Goal: Task Accomplishment & Management: Manage account settings

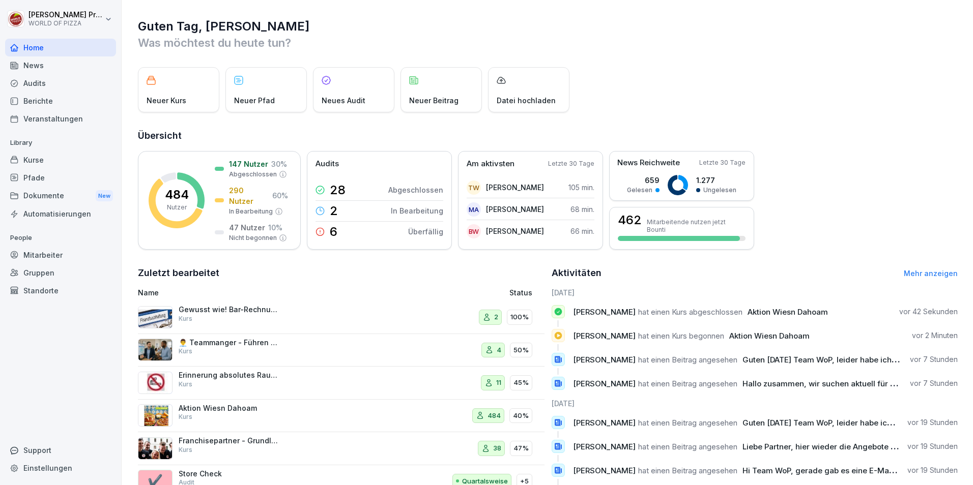
click at [39, 166] on div "Kurse" at bounding box center [60, 160] width 111 height 18
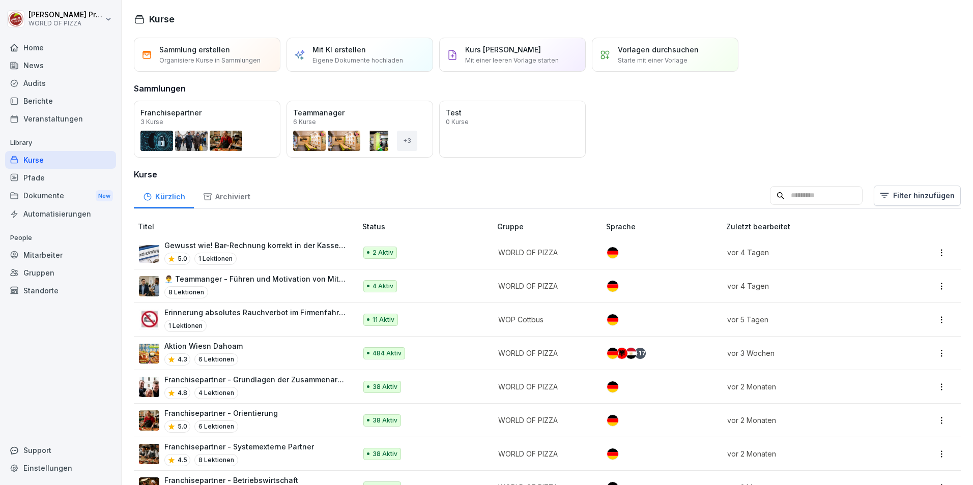
click at [252, 350] on div "Aktion Wiesn Dahoam 4.3 6 Lektionen" at bounding box center [242, 353] width 207 height 25
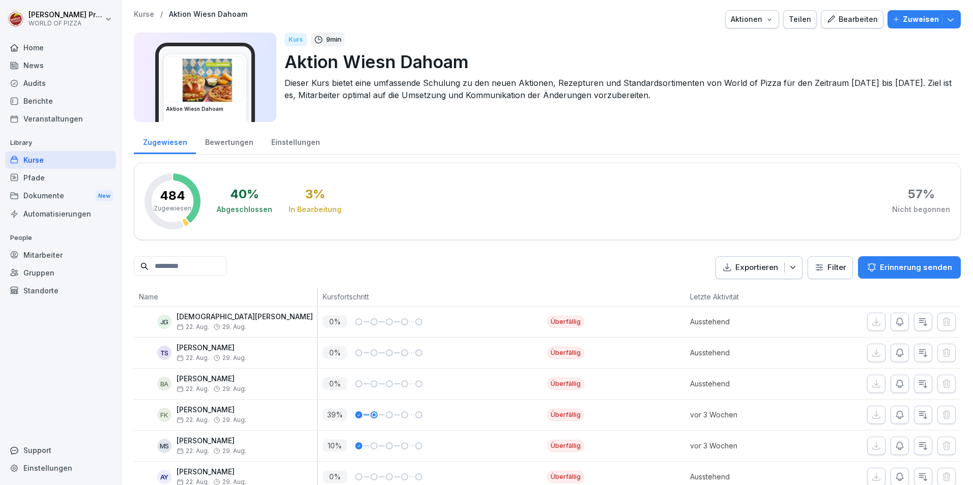
click at [32, 254] on div "Mitarbeiter" at bounding box center [60, 255] width 111 height 18
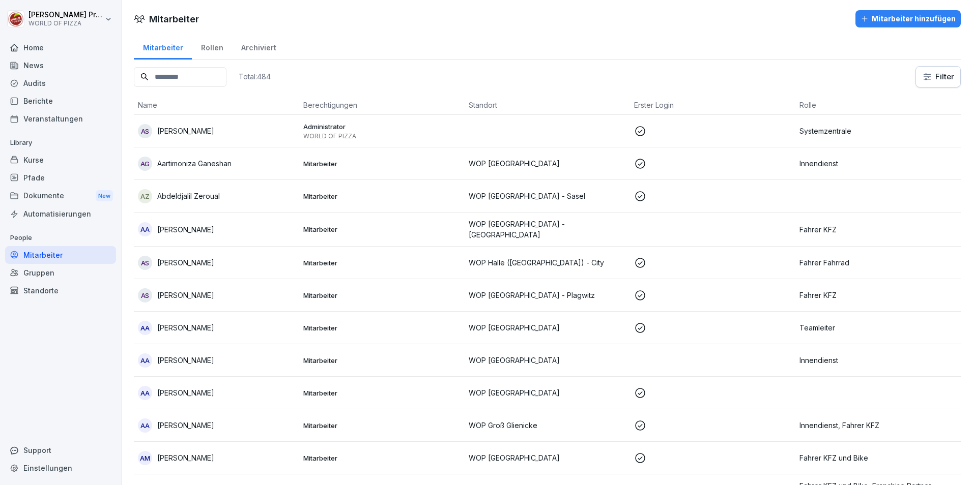
click at [919, 78] on html "[PERSON_NAME] WORLD OF PIZZA Home News Audits Berichte Veranstaltungen Library …" at bounding box center [486, 242] width 973 height 485
type input "*****"
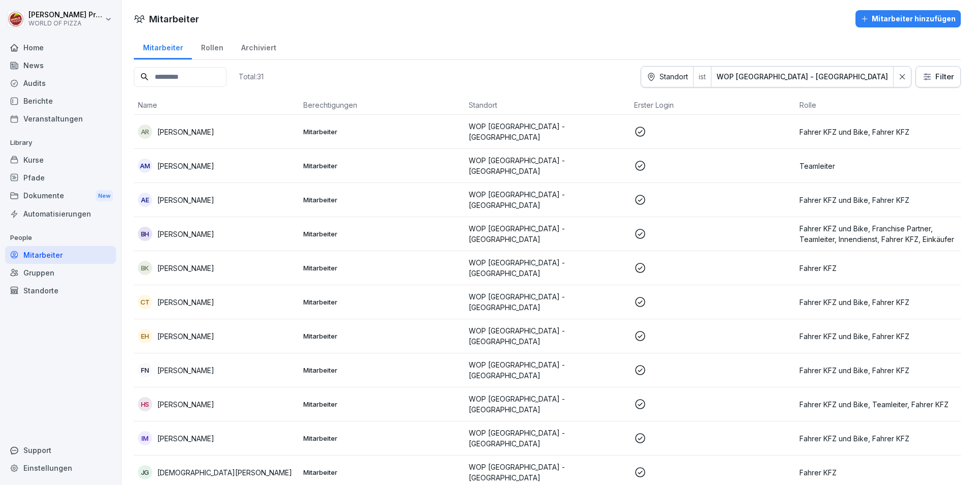
click at [187, 129] on p "[PERSON_NAME]" at bounding box center [185, 132] width 57 height 11
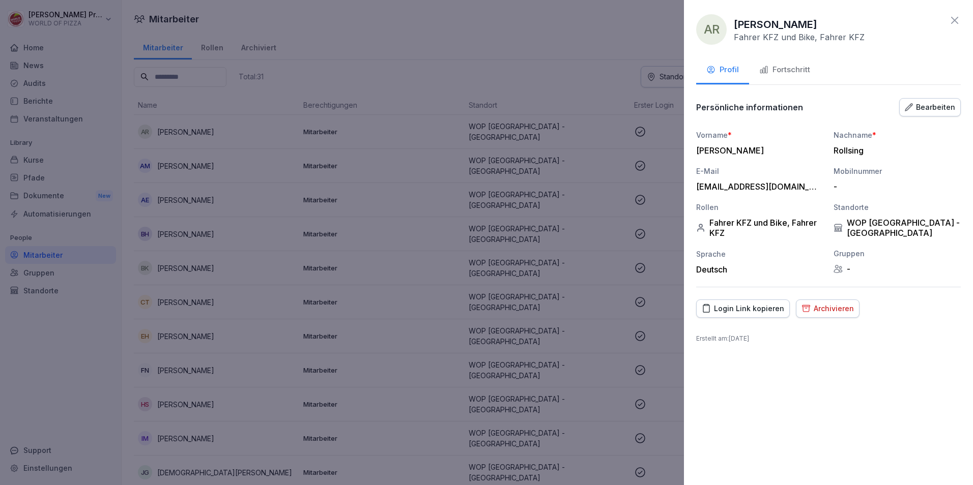
click at [790, 62] on button "Fortschritt" at bounding box center [784, 70] width 71 height 27
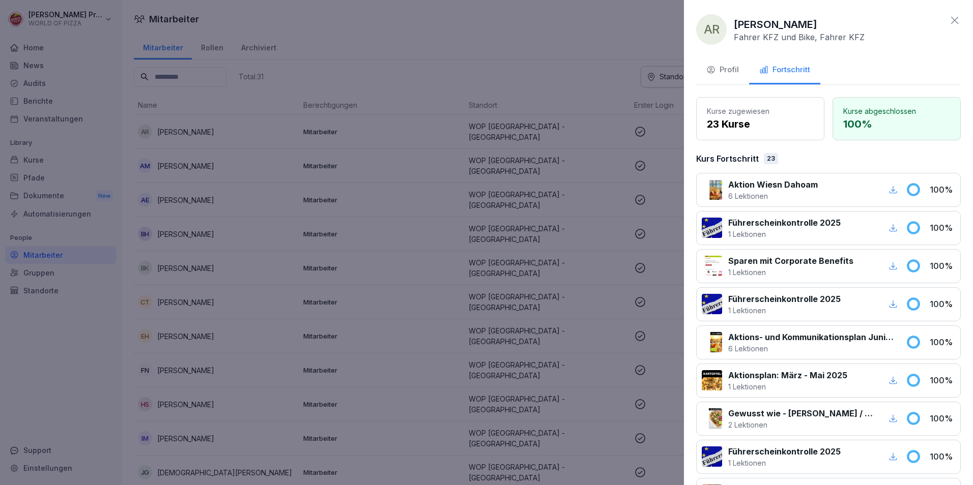
click at [945, 14] on div "AR [PERSON_NAME] Rollsing Fahrer KFZ und Bike, Fahrer KFZ Profil Fortschritt Ku…" at bounding box center [828, 242] width 289 height 485
click at [949, 21] on icon at bounding box center [955, 20] width 12 height 12
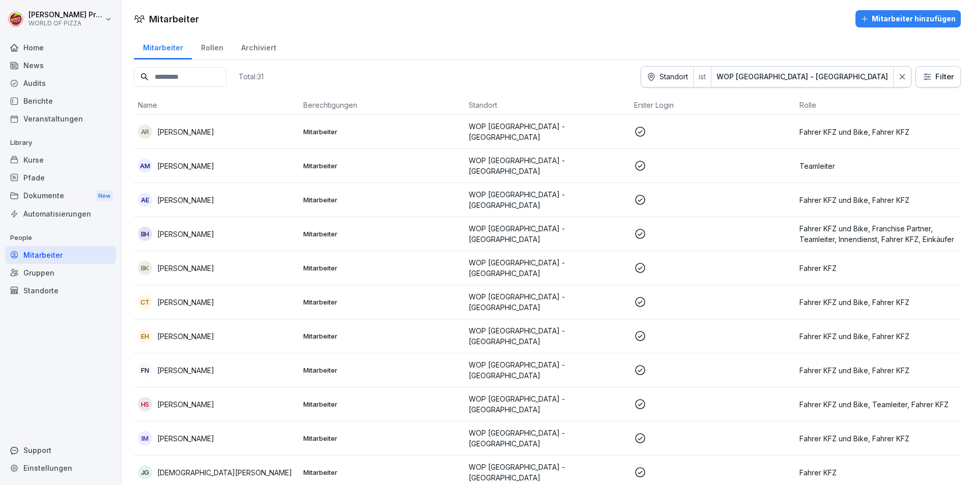
click at [189, 161] on p "[PERSON_NAME]" at bounding box center [185, 166] width 57 height 11
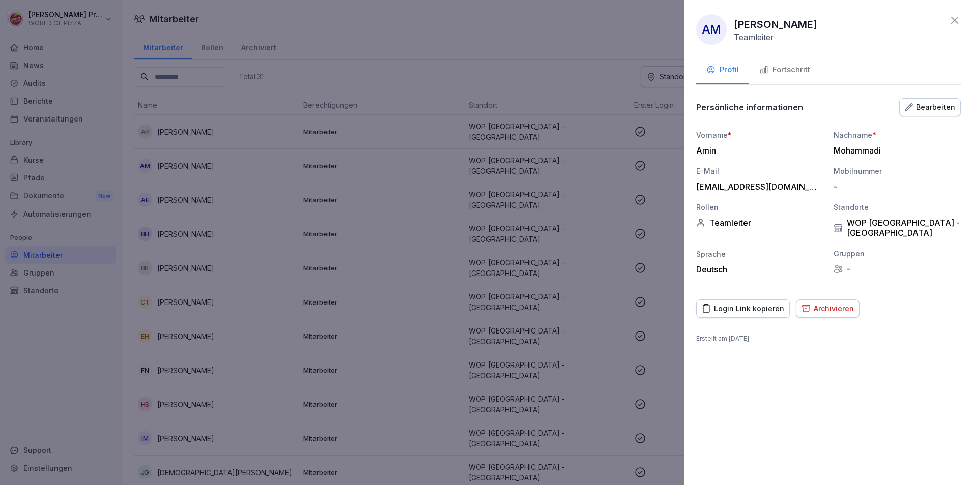
click at [785, 68] on div "Fortschritt" at bounding box center [784, 70] width 51 height 12
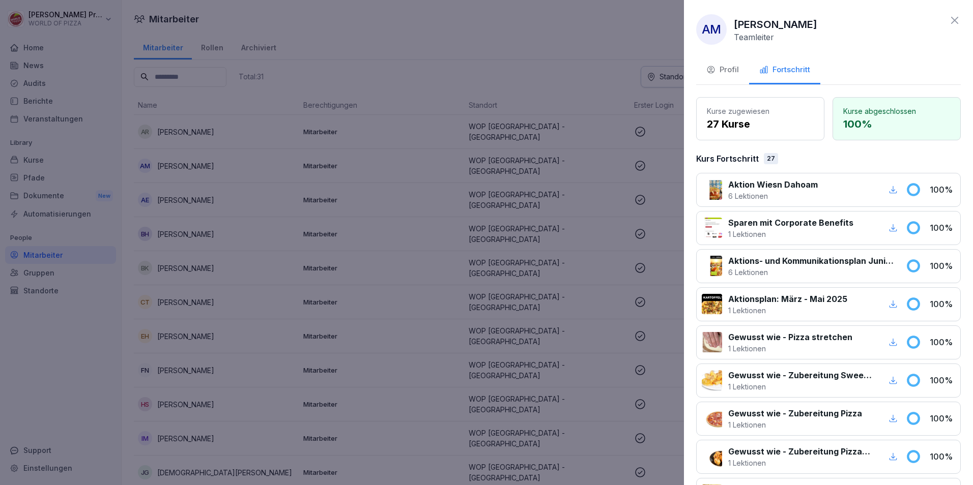
click at [949, 16] on icon at bounding box center [955, 20] width 12 height 12
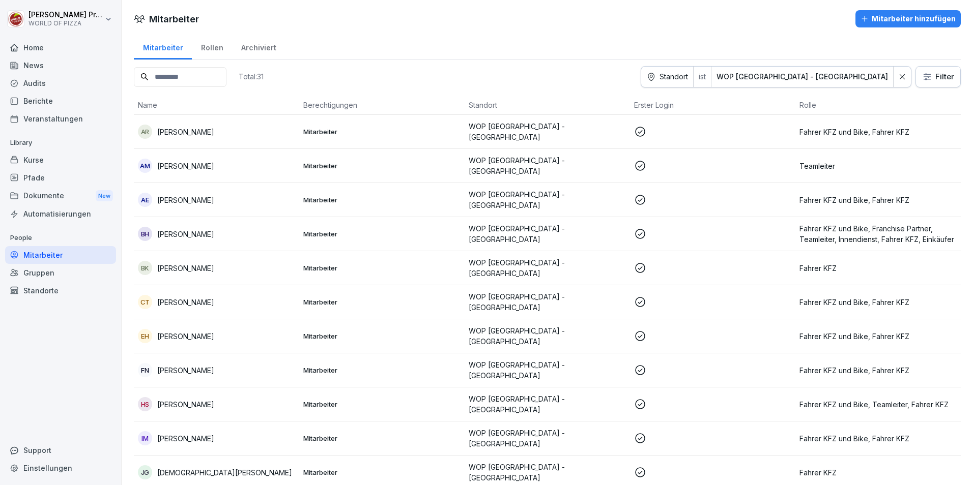
click at [178, 195] on p "[PERSON_NAME]" at bounding box center [185, 200] width 57 height 11
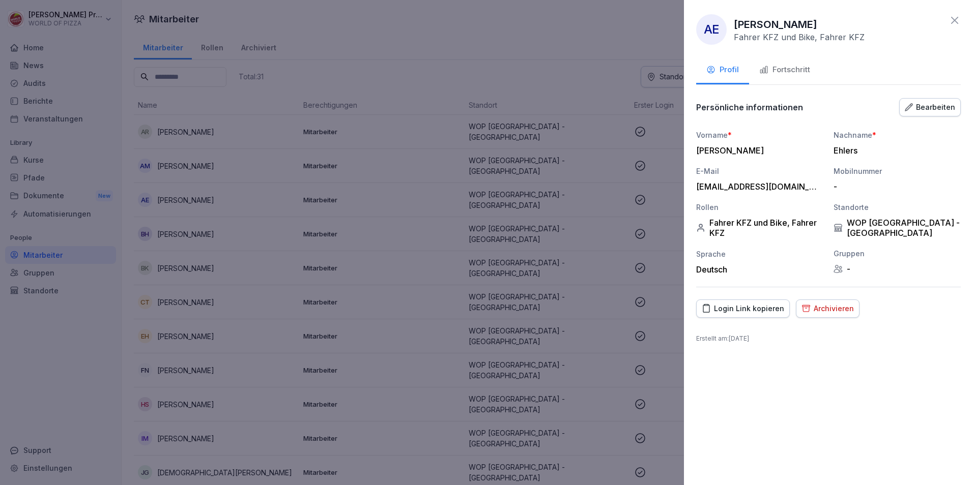
click at [806, 75] on div "Fortschritt" at bounding box center [784, 70] width 51 height 12
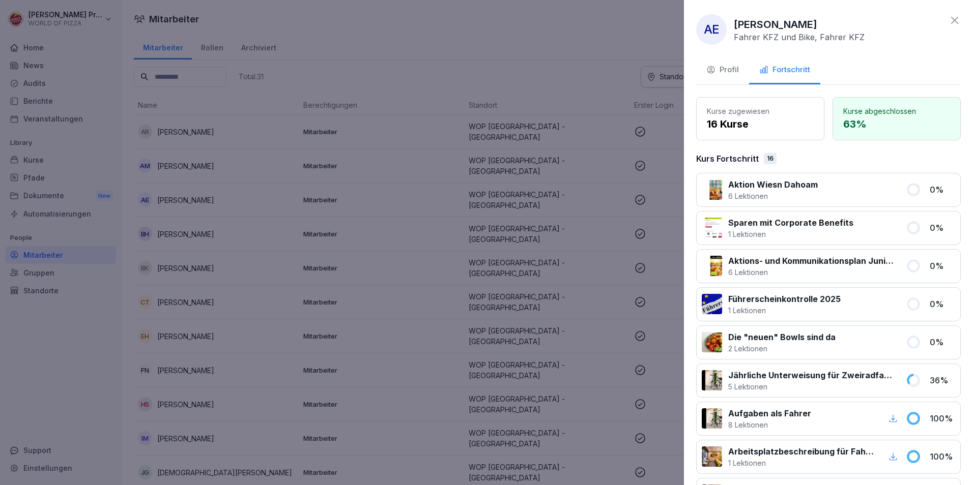
click at [949, 20] on icon at bounding box center [955, 20] width 12 height 12
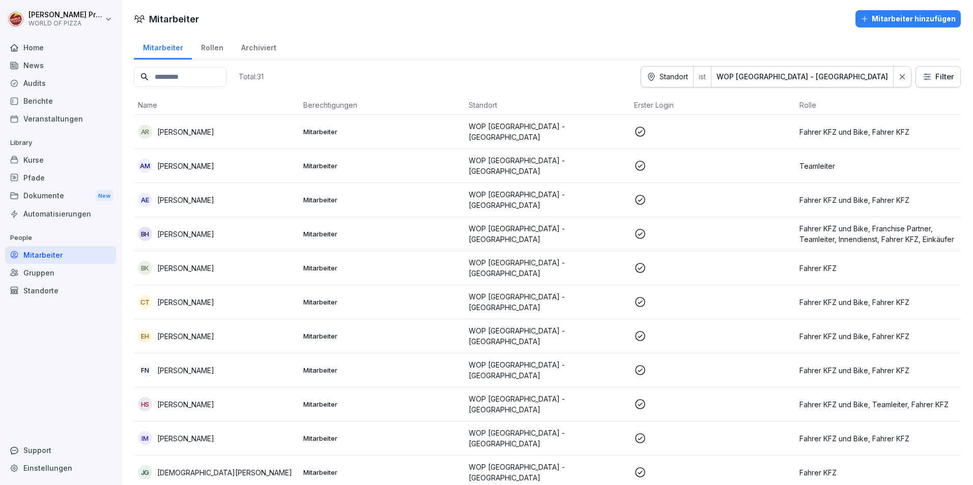
click at [175, 236] on div "BH [PERSON_NAME]" at bounding box center [216, 234] width 157 height 14
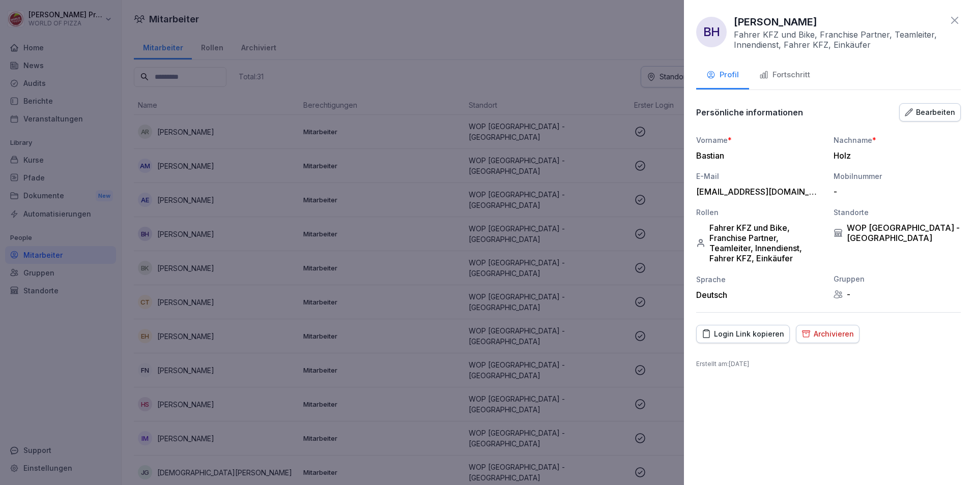
click at [790, 72] on div "Fortschritt" at bounding box center [784, 75] width 51 height 12
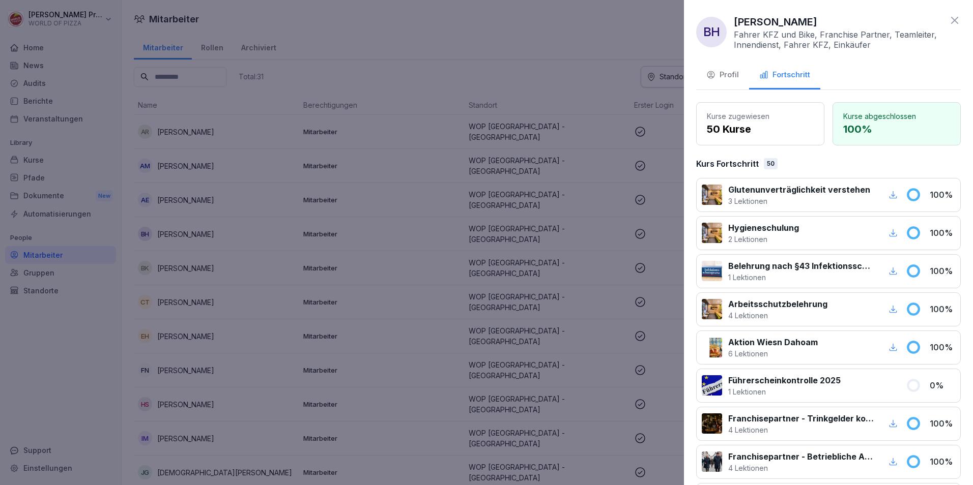
drag, startPoint x: 948, startPoint y: 19, endPoint x: 876, endPoint y: 30, distance: 72.0
click at [951, 20] on icon at bounding box center [954, 20] width 7 height 7
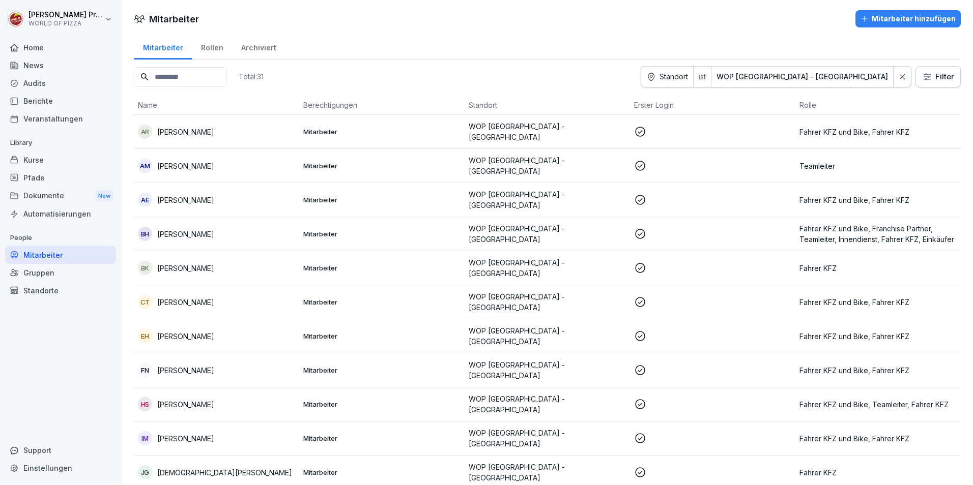
click at [158, 266] on p "[PERSON_NAME]" at bounding box center [185, 268] width 57 height 11
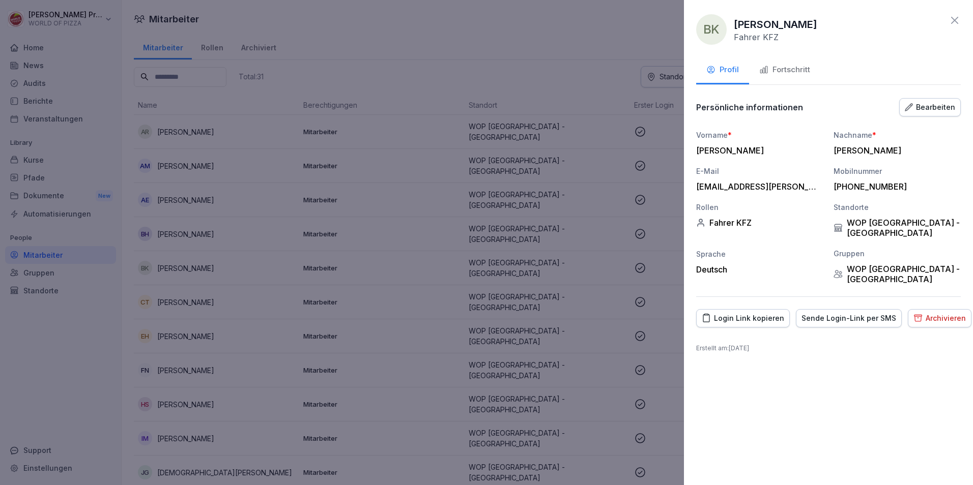
click at [787, 72] on div "Fortschritt" at bounding box center [784, 70] width 51 height 12
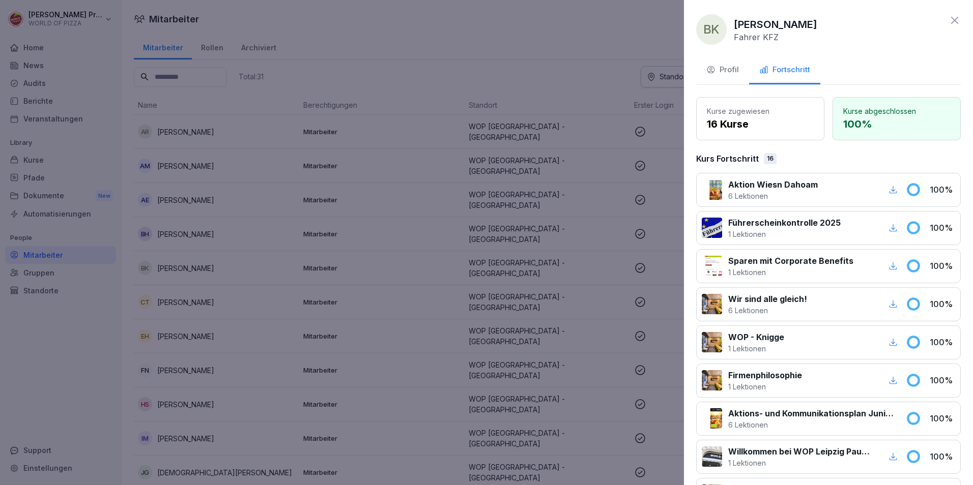
click at [952, 21] on icon at bounding box center [955, 20] width 12 height 12
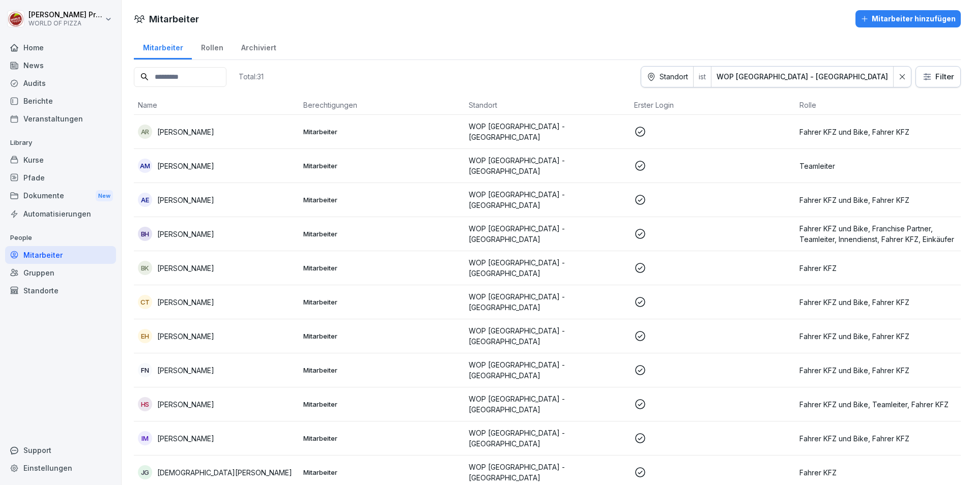
click at [164, 297] on p "[PERSON_NAME]" at bounding box center [185, 302] width 57 height 11
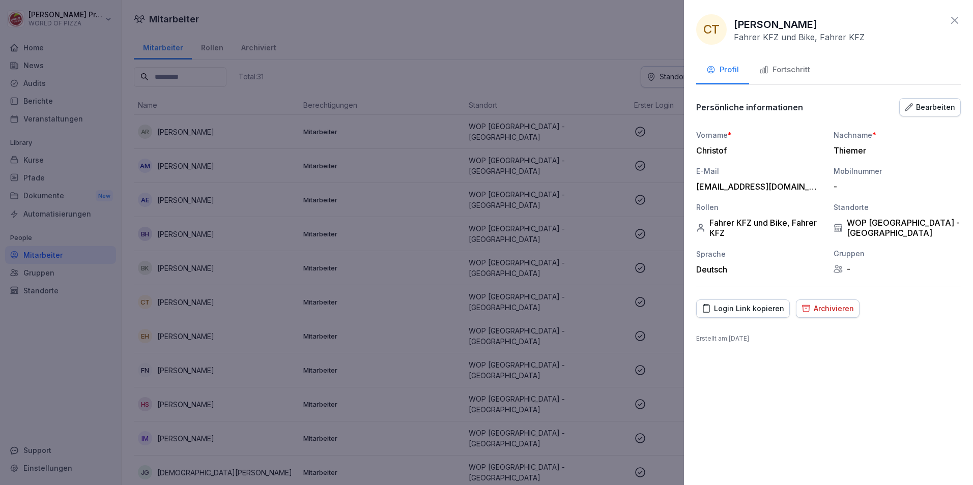
click at [788, 74] on div "Fortschritt" at bounding box center [784, 70] width 51 height 12
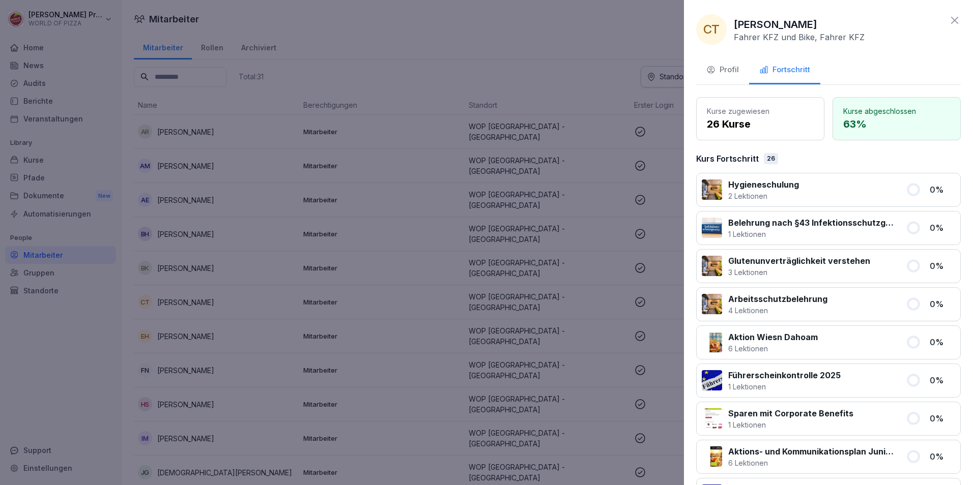
click at [949, 19] on icon at bounding box center [955, 20] width 12 height 12
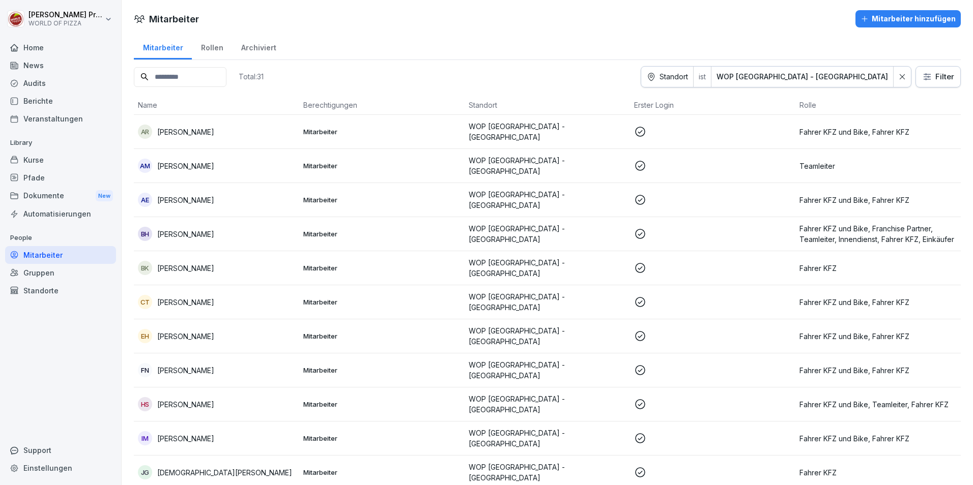
click at [181, 331] on p "[PERSON_NAME]" at bounding box center [185, 336] width 57 height 11
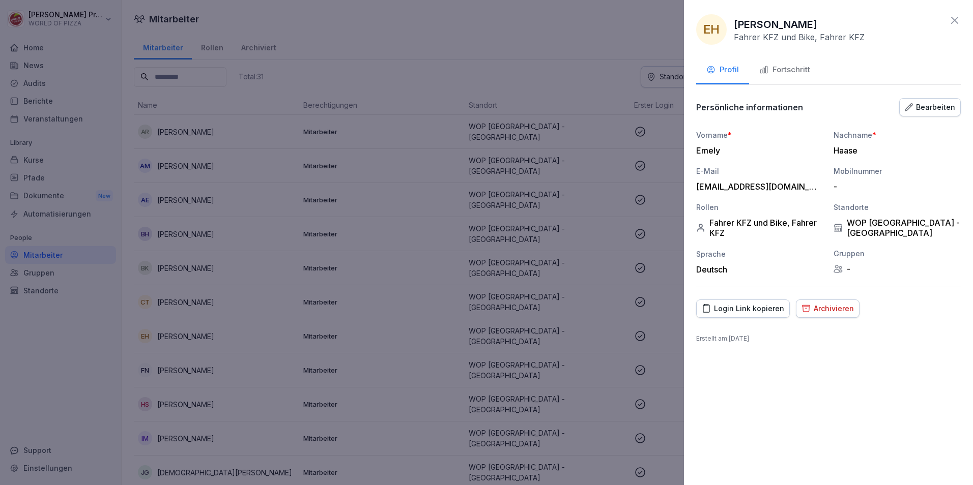
drag, startPoint x: 172, startPoint y: 286, endPoint x: 182, endPoint y: 302, distance: 18.9
click at [175, 291] on div at bounding box center [486, 242] width 973 height 485
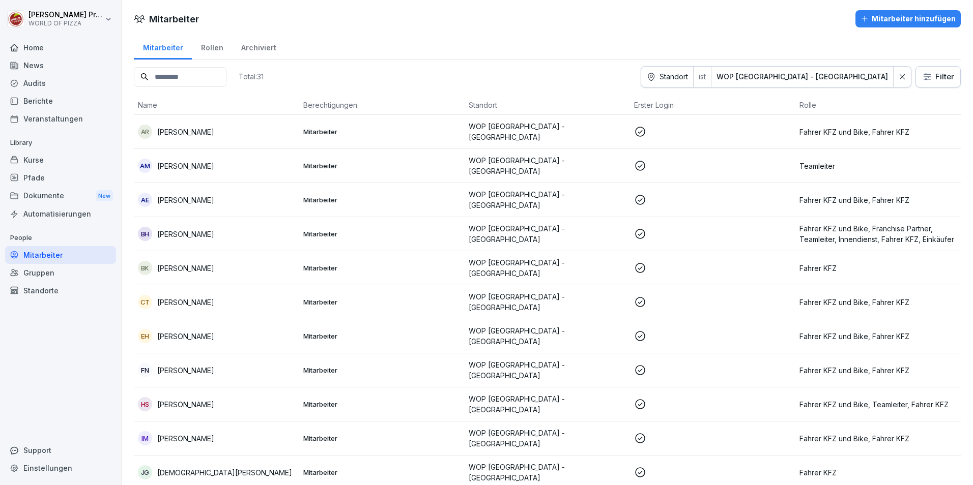
click at [185, 297] on p "[PERSON_NAME]" at bounding box center [185, 302] width 57 height 11
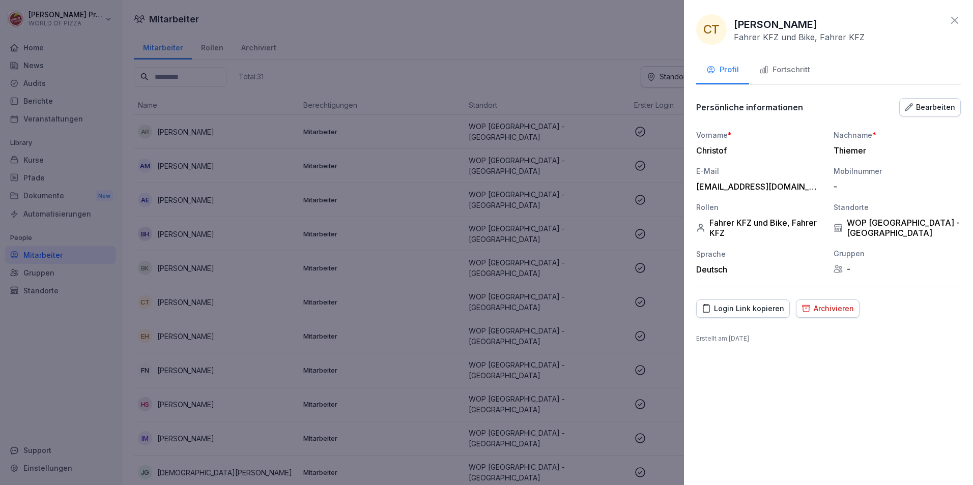
click at [819, 301] on button "Archivieren" at bounding box center [828, 309] width 64 height 18
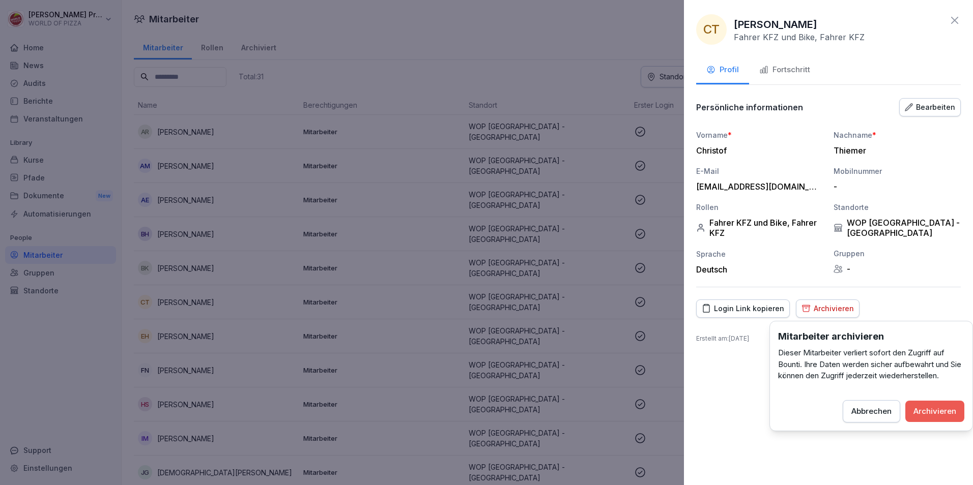
click at [925, 411] on div "Archivieren" at bounding box center [934, 411] width 43 height 11
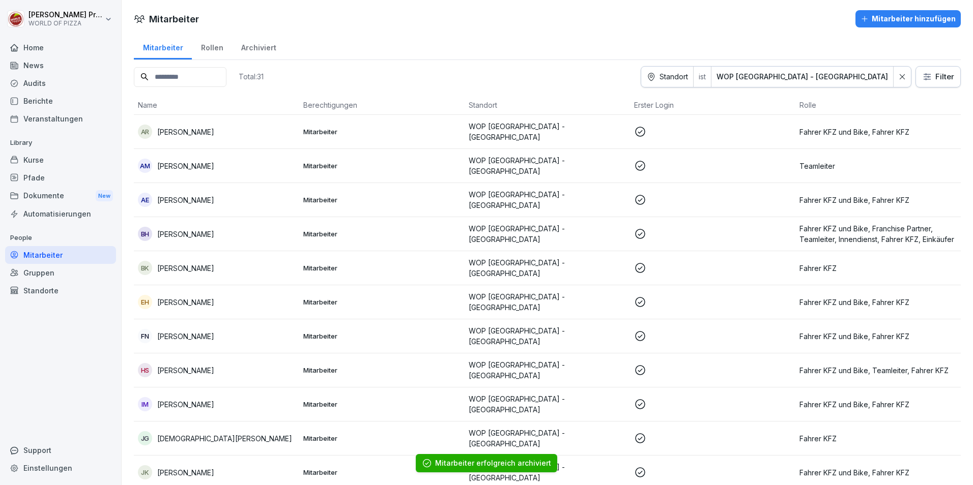
click at [191, 297] on p "[PERSON_NAME]" at bounding box center [185, 302] width 57 height 11
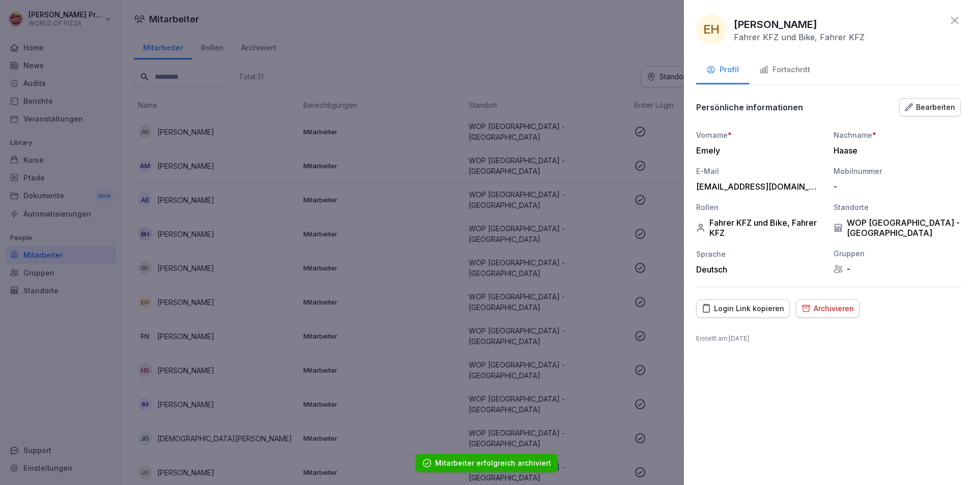
click at [795, 73] on div "Fortschritt" at bounding box center [784, 70] width 51 height 12
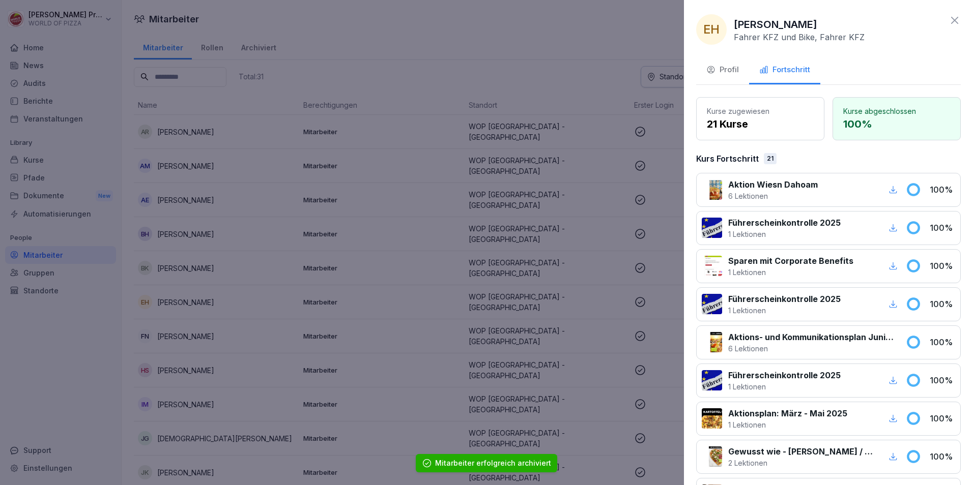
click at [949, 21] on icon at bounding box center [955, 20] width 12 height 12
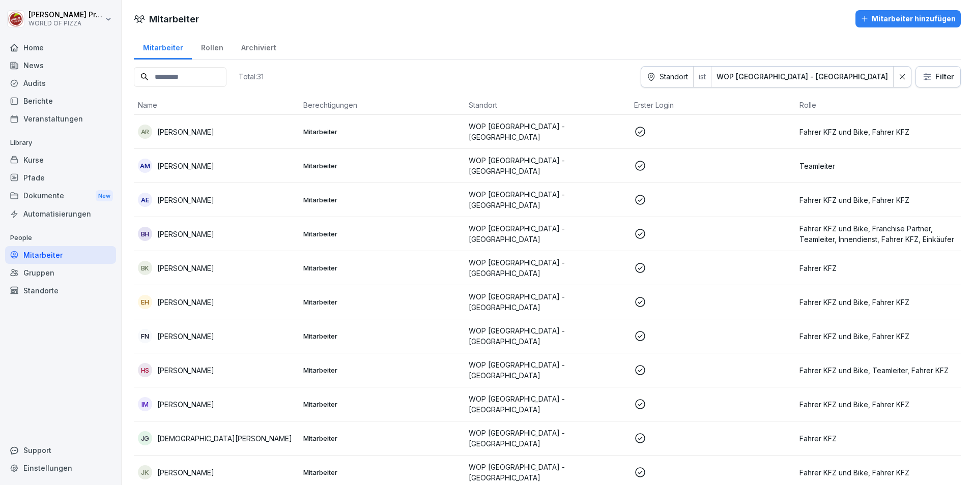
click at [174, 331] on p "[PERSON_NAME]" at bounding box center [185, 336] width 57 height 11
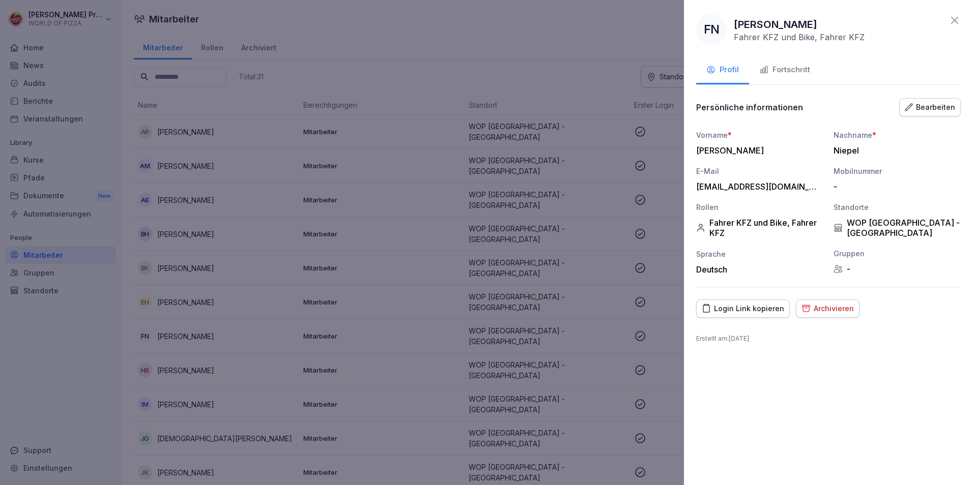
click at [784, 68] on div "Fortschritt" at bounding box center [784, 70] width 51 height 12
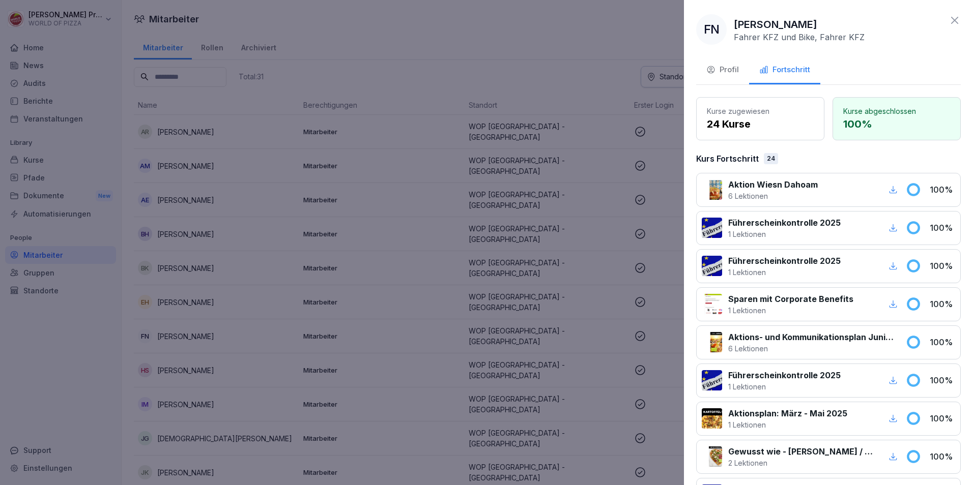
click at [949, 19] on icon at bounding box center [955, 20] width 12 height 12
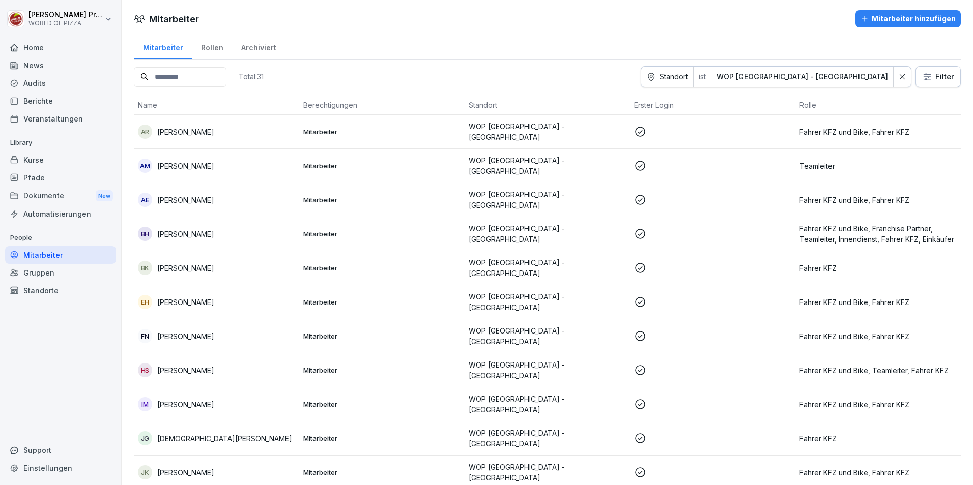
click at [186, 365] on p "[PERSON_NAME]" at bounding box center [185, 370] width 57 height 11
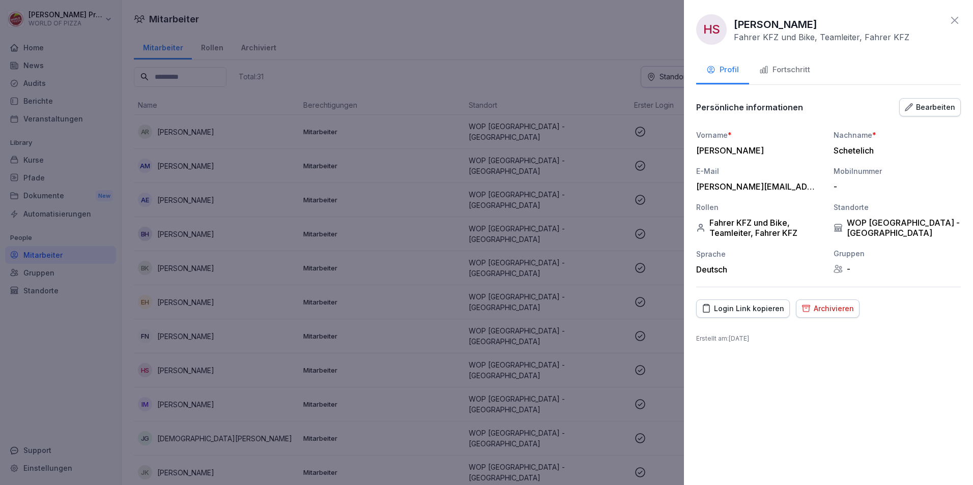
click at [798, 69] on div "Fortschritt" at bounding box center [784, 70] width 51 height 12
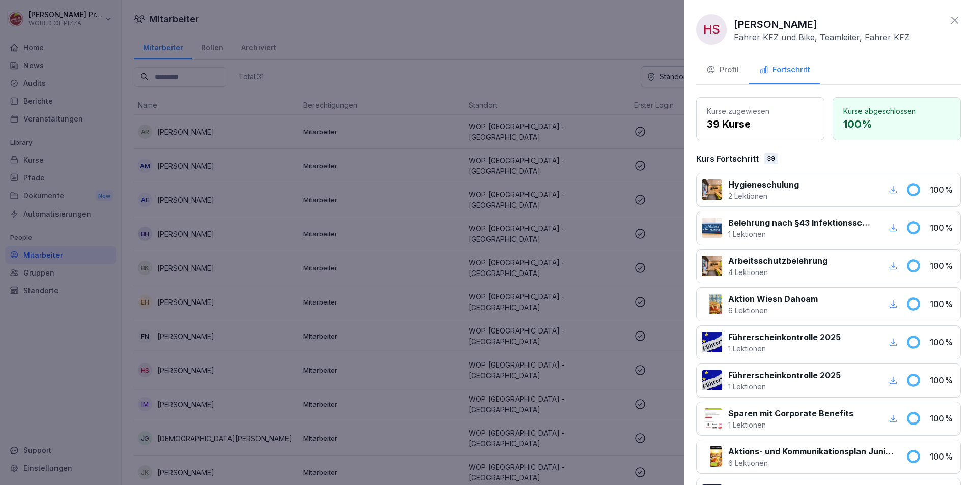
click at [949, 23] on icon at bounding box center [955, 20] width 12 height 12
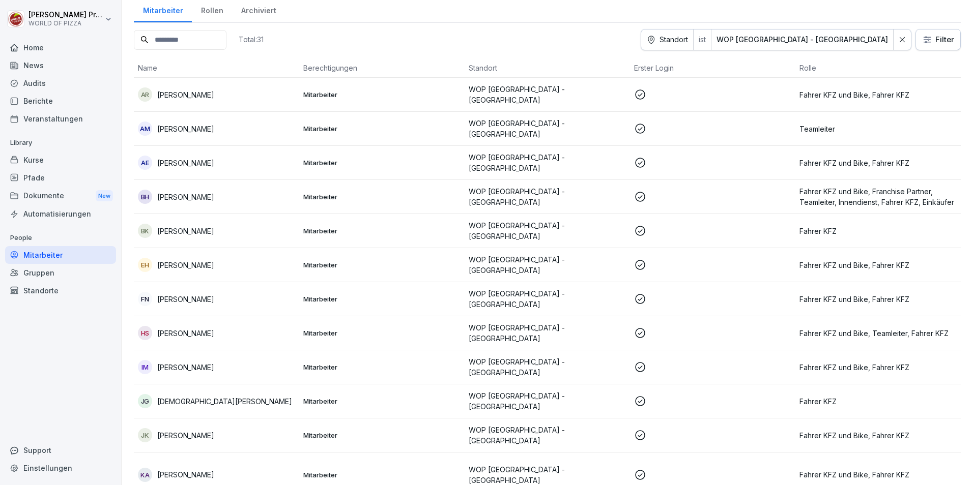
scroll to position [153, 0]
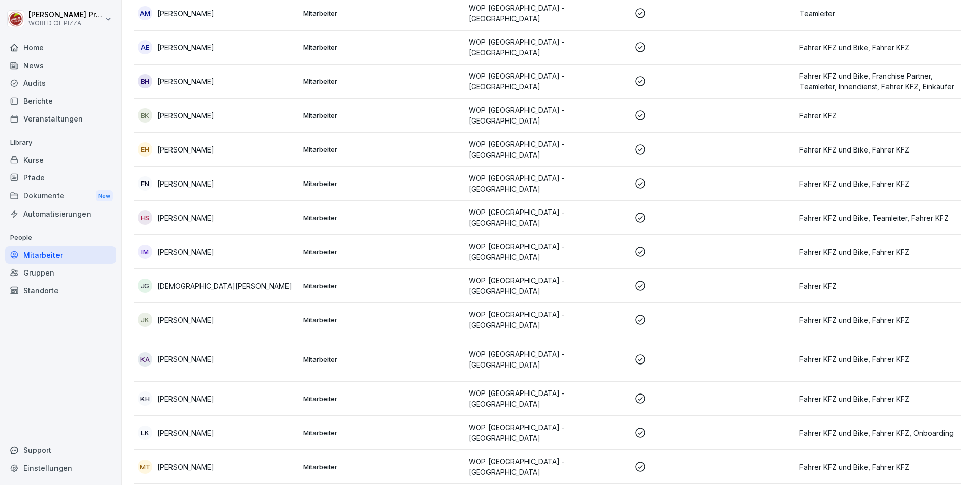
click at [169, 247] on p "[PERSON_NAME]" at bounding box center [185, 252] width 57 height 11
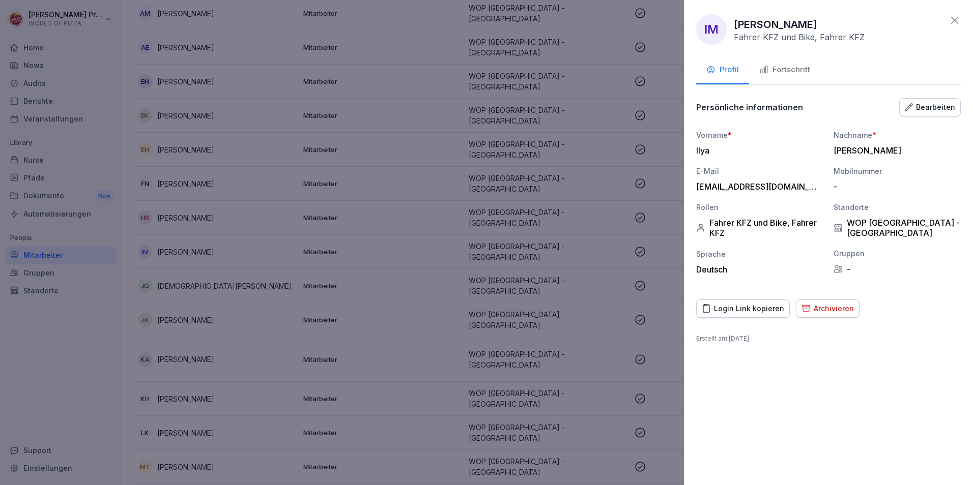
click at [792, 73] on div "Fortschritt" at bounding box center [784, 70] width 51 height 12
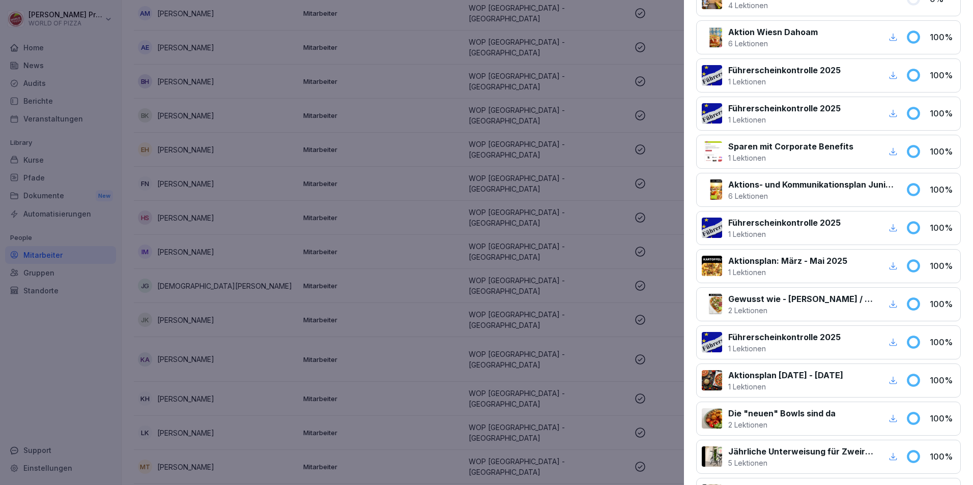
scroll to position [0, 0]
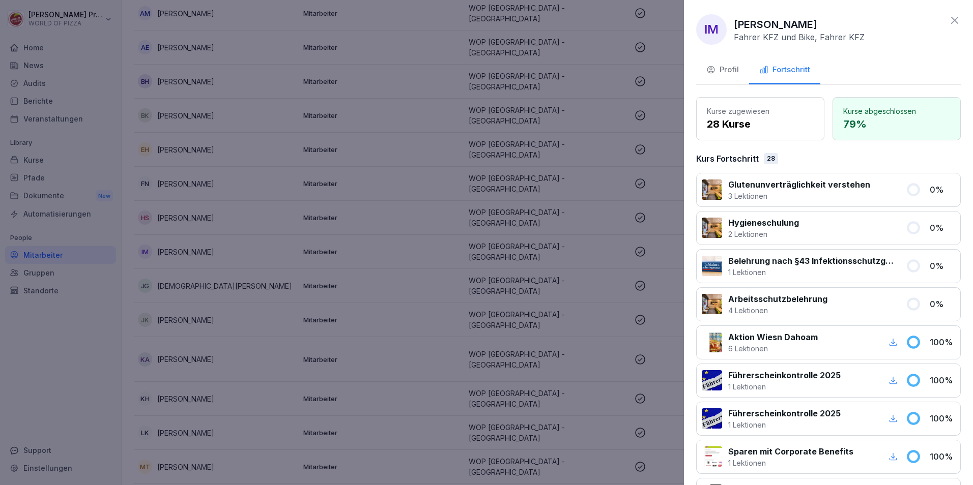
click at [807, 190] on p "Glutenunverträglichkeit verstehen" at bounding box center [799, 185] width 142 height 12
click at [727, 63] on button "Profil" at bounding box center [722, 70] width 53 height 27
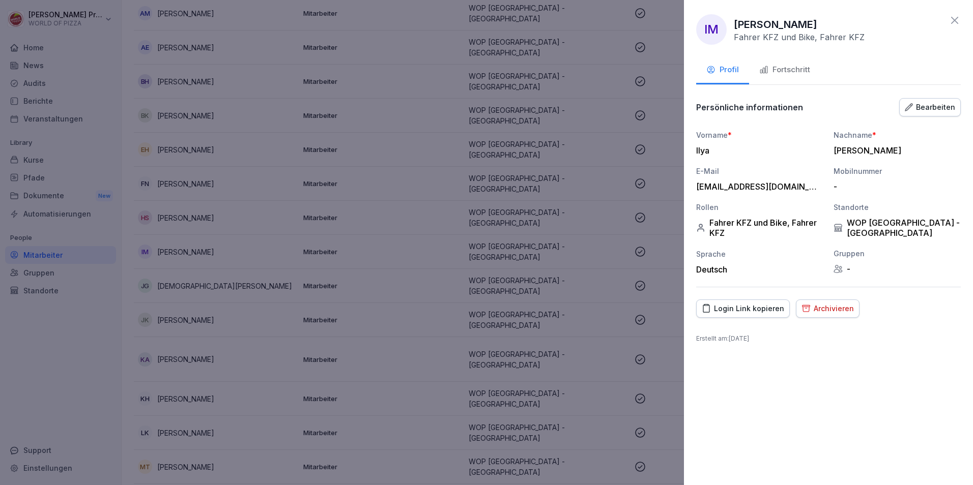
click at [781, 74] on div "Fortschritt" at bounding box center [784, 70] width 51 height 12
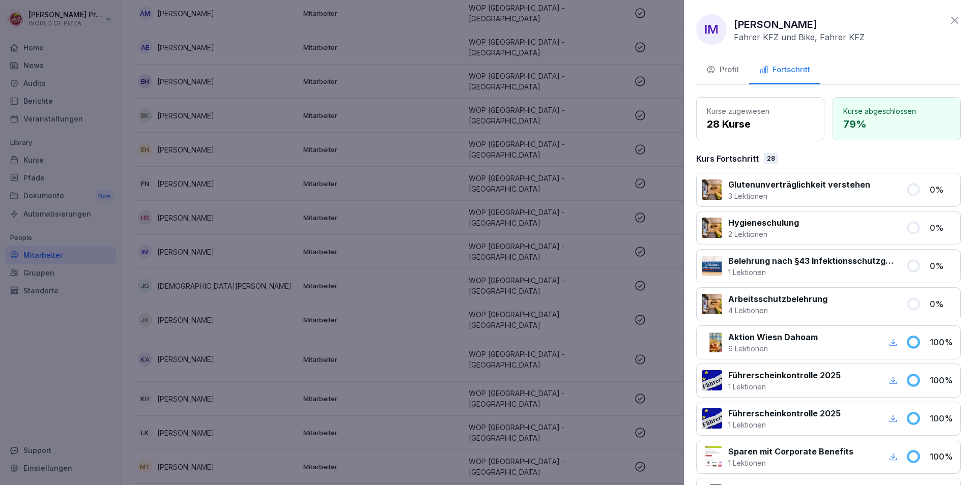
click at [762, 198] on p "3 Lektionen" at bounding box center [799, 196] width 142 height 11
click at [751, 189] on p "Glutenunverträglichkeit verstehen" at bounding box center [799, 185] width 142 height 12
click at [715, 191] on div at bounding box center [712, 190] width 20 height 20
click at [951, 23] on icon at bounding box center [954, 20] width 7 height 7
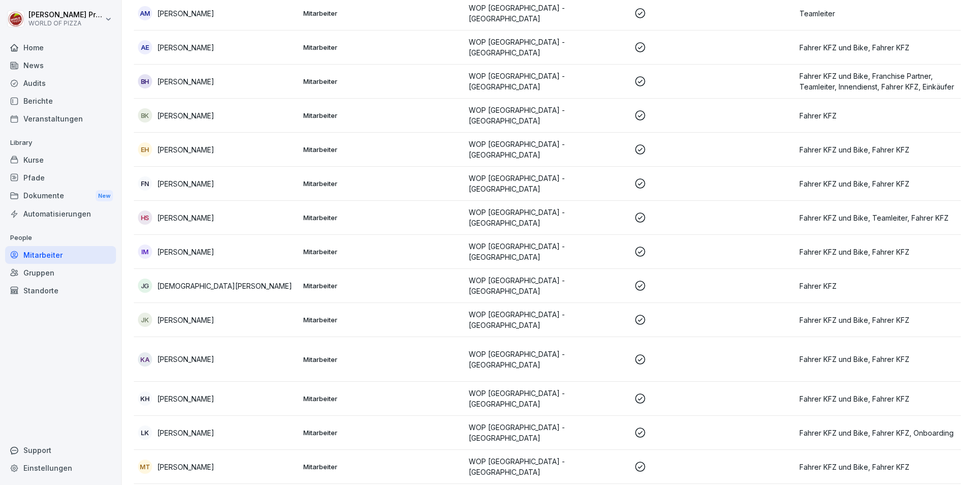
click at [176, 281] on p "[DEMOGRAPHIC_DATA][PERSON_NAME]" at bounding box center [224, 286] width 135 height 11
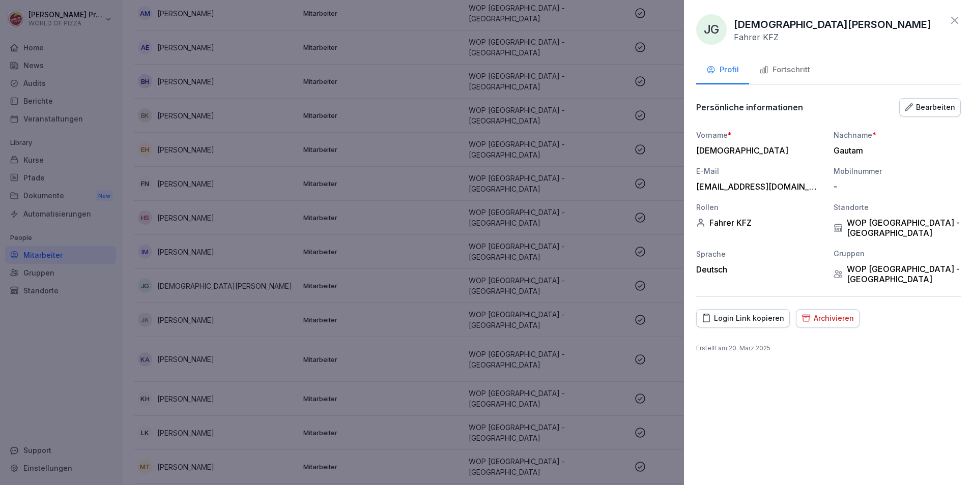
click at [820, 313] on div "Archivieren" at bounding box center [828, 318] width 52 height 11
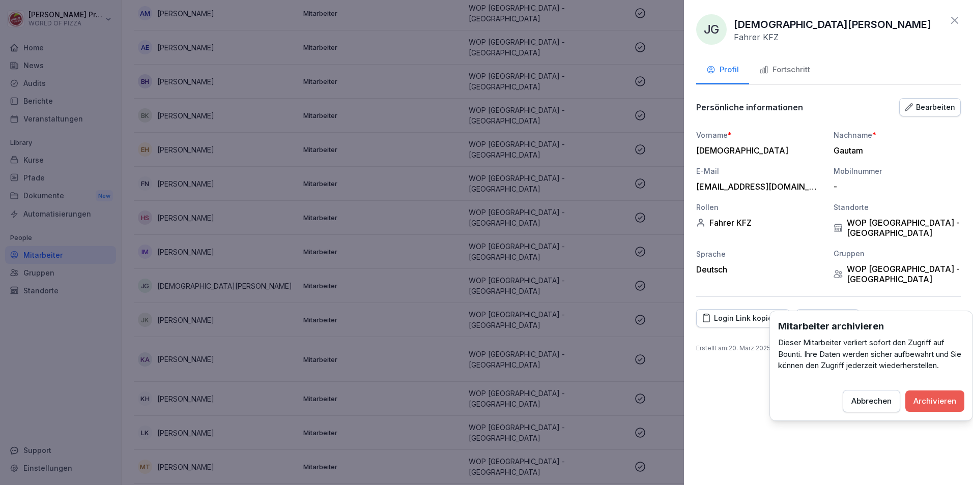
click at [931, 397] on div "Archivieren" at bounding box center [934, 401] width 43 height 11
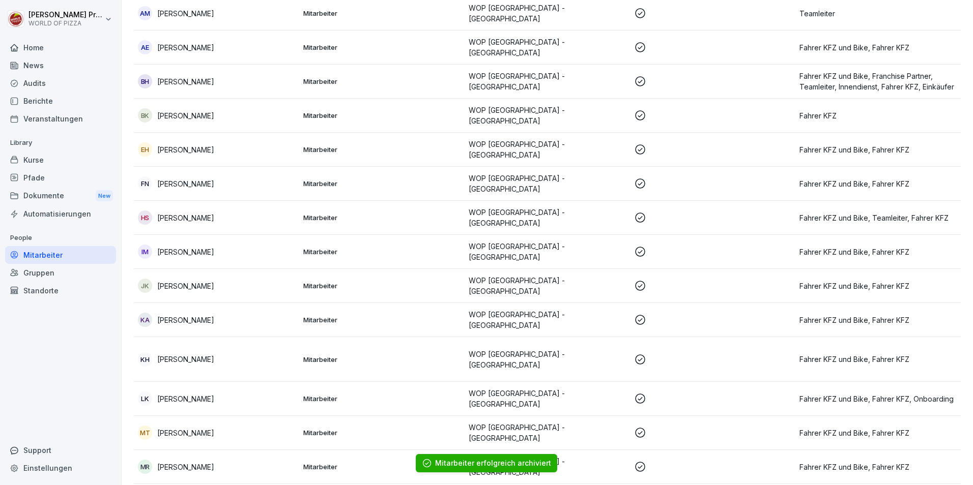
click at [185, 281] on p "[PERSON_NAME]" at bounding box center [185, 286] width 57 height 11
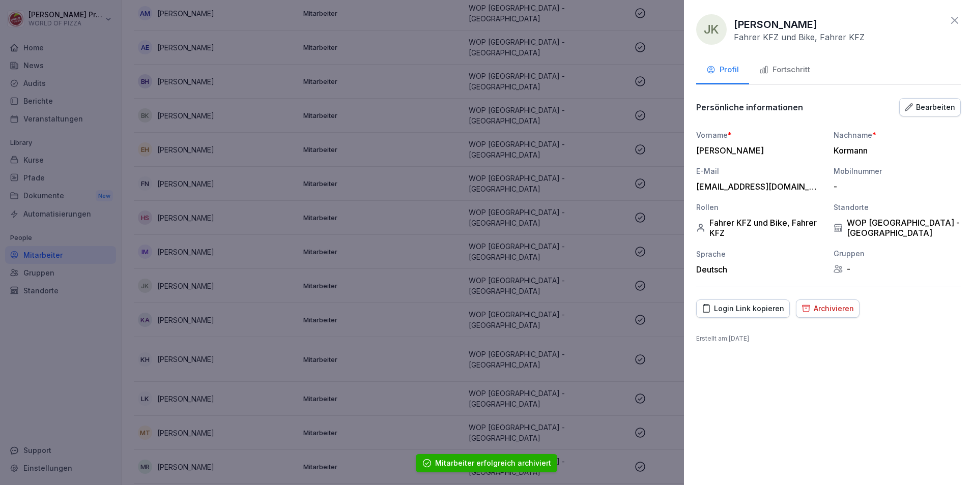
click at [787, 68] on div "Fortschritt" at bounding box center [784, 70] width 51 height 12
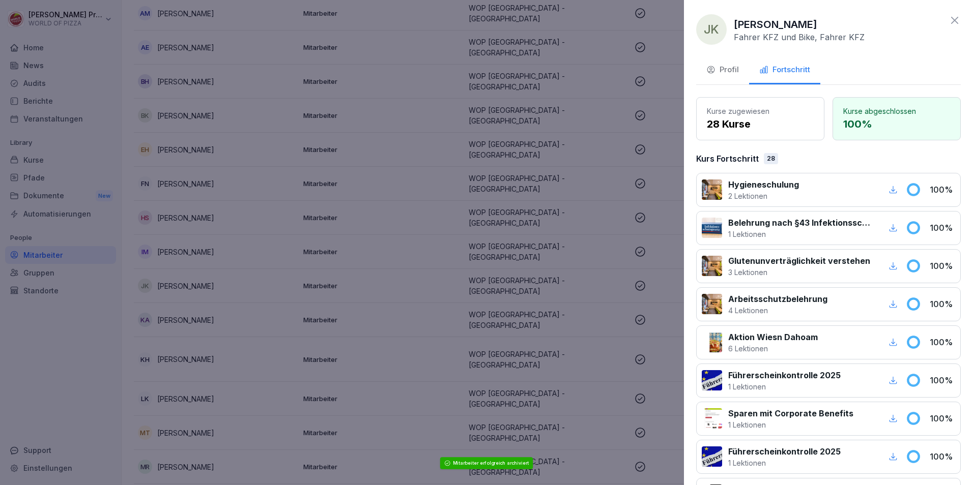
click at [951, 17] on icon at bounding box center [954, 20] width 7 height 7
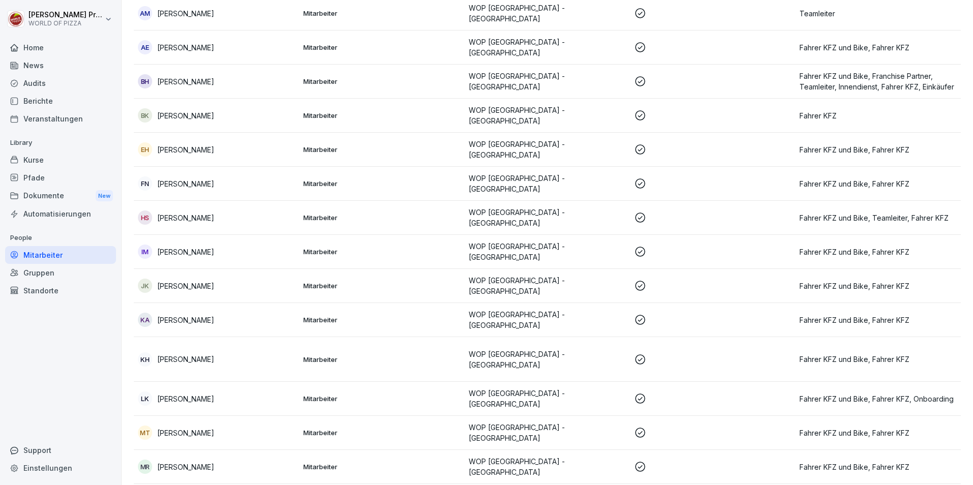
click at [189, 315] on p "[PERSON_NAME]" at bounding box center [185, 320] width 57 height 11
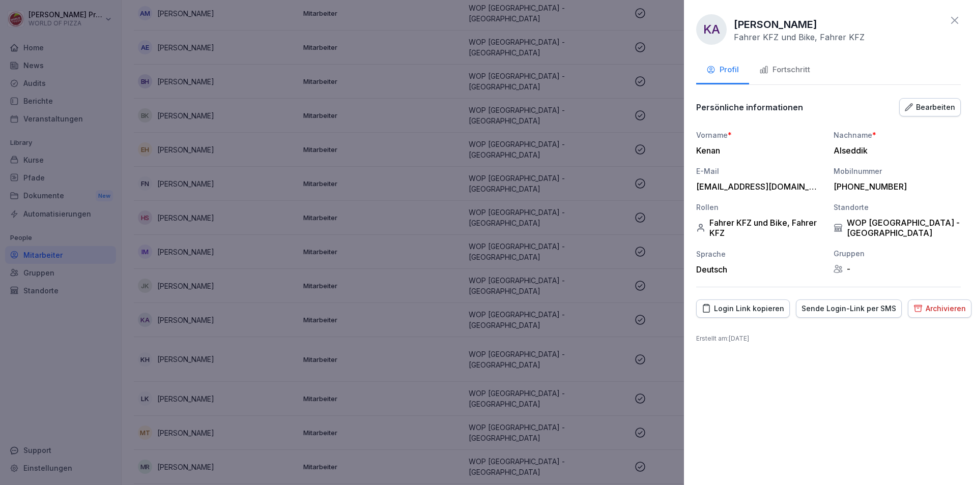
click at [788, 70] on div "Fortschritt" at bounding box center [784, 70] width 51 height 12
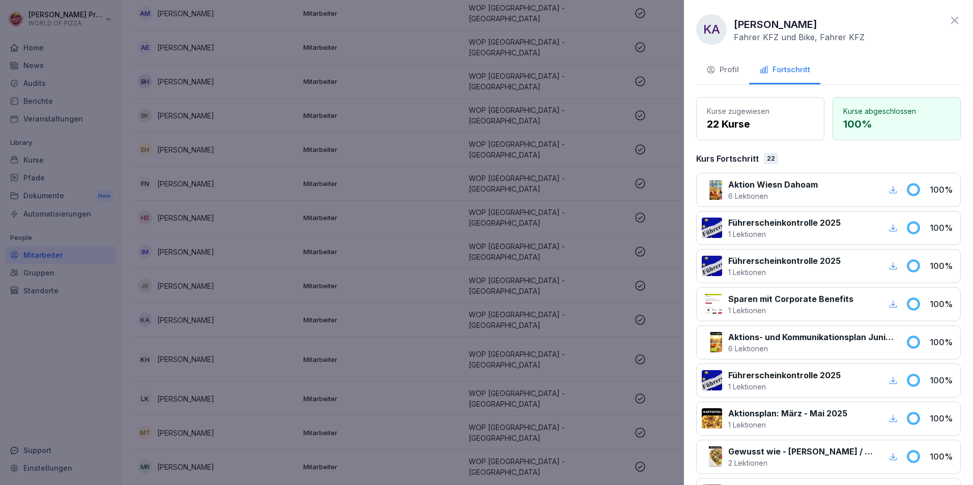
click at [949, 17] on icon at bounding box center [955, 20] width 12 height 12
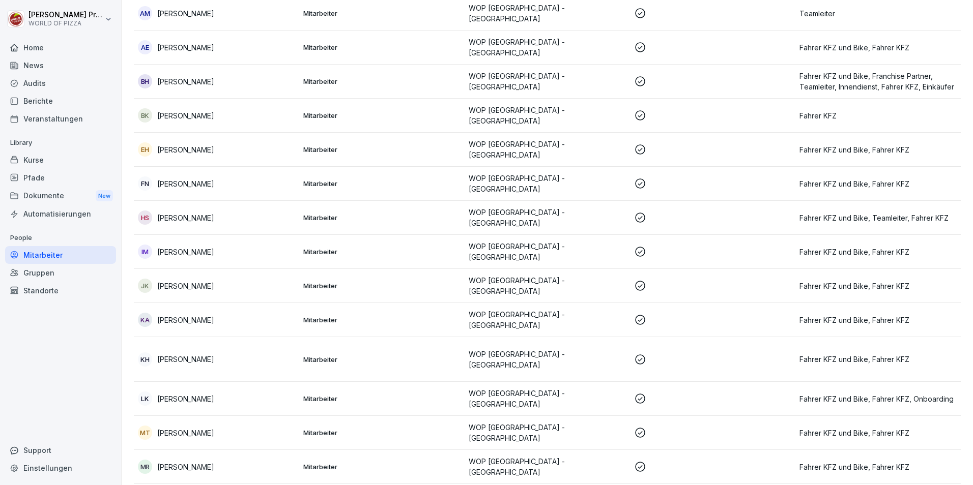
click at [188, 354] on p "[PERSON_NAME]" at bounding box center [185, 359] width 57 height 11
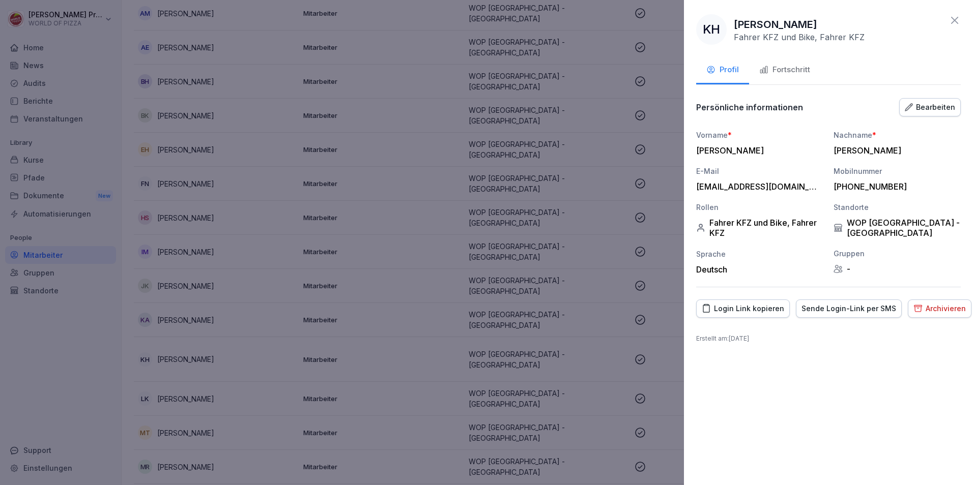
click at [807, 68] on div "Fortschritt" at bounding box center [784, 70] width 51 height 12
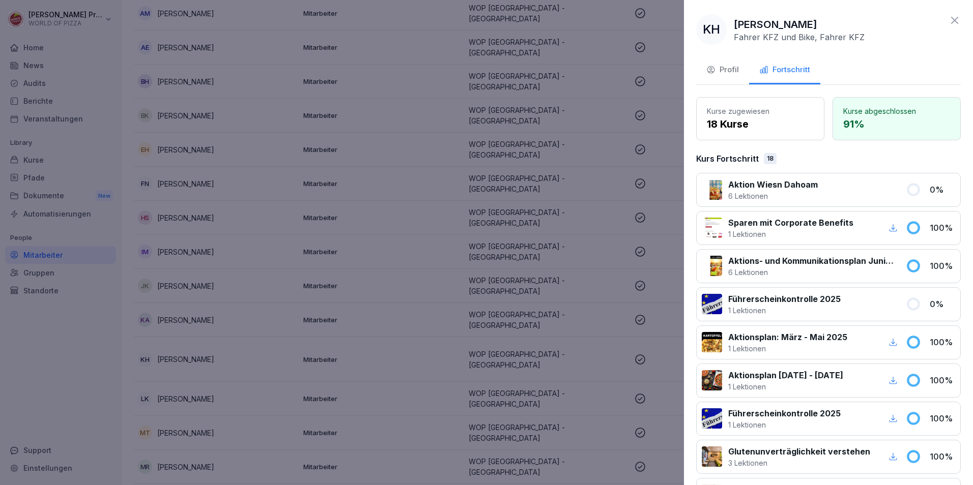
click at [949, 17] on icon at bounding box center [955, 20] width 12 height 12
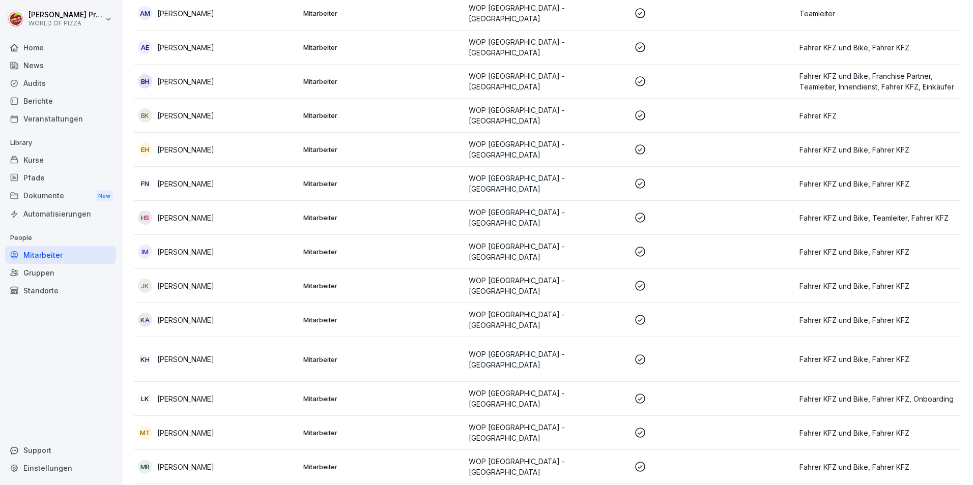
click at [180, 394] on p "[PERSON_NAME]" at bounding box center [185, 399] width 57 height 11
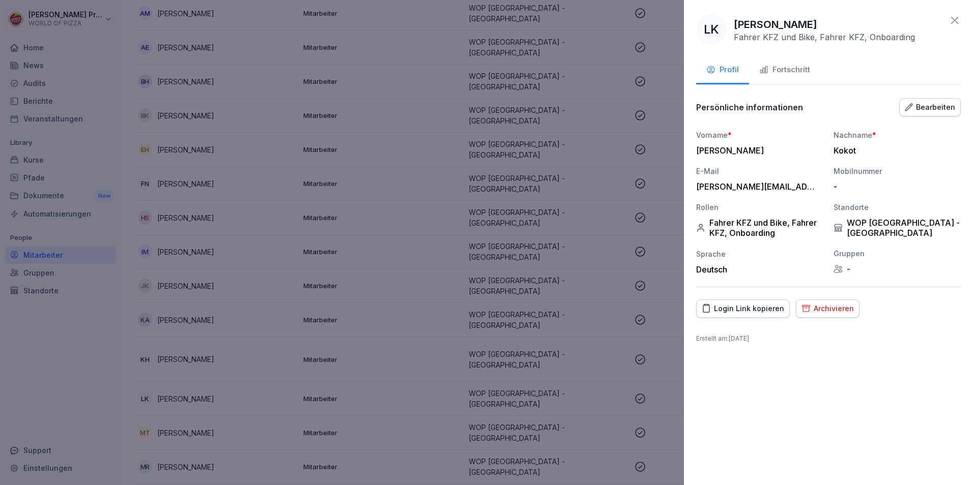
click at [802, 60] on button "Fortschritt" at bounding box center [784, 70] width 71 height 27
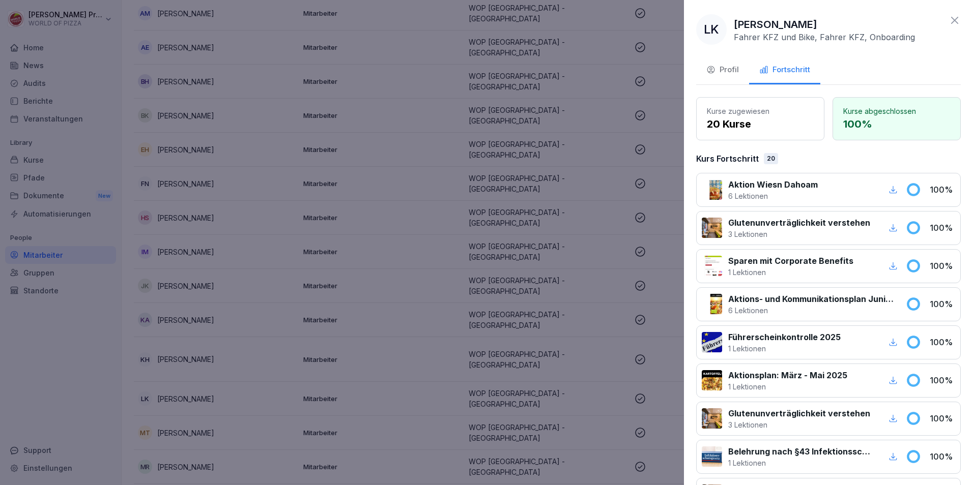
click at [951, 19] on icon at bounding box center [954, 20] width 7 height 7
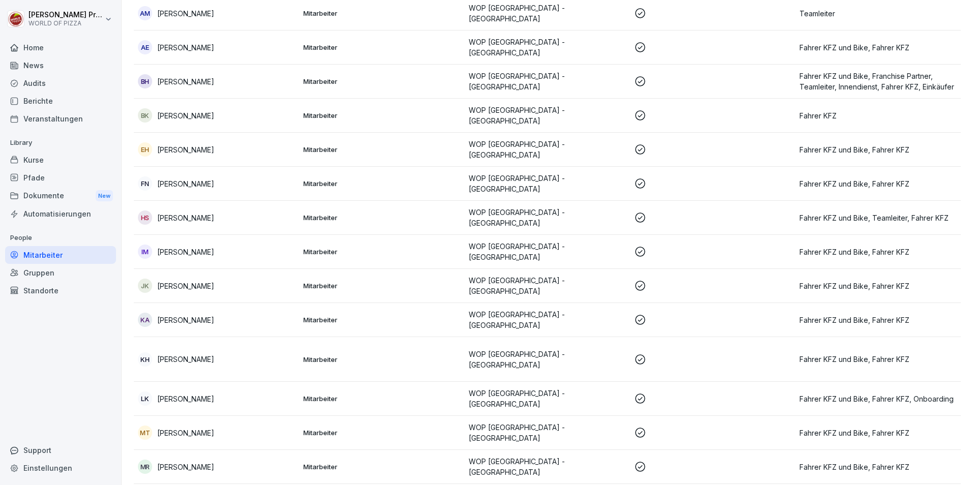
click at [178, 428] on p "[PERSON_NAME]" at bounding box center [185, 433] width 57 height 11
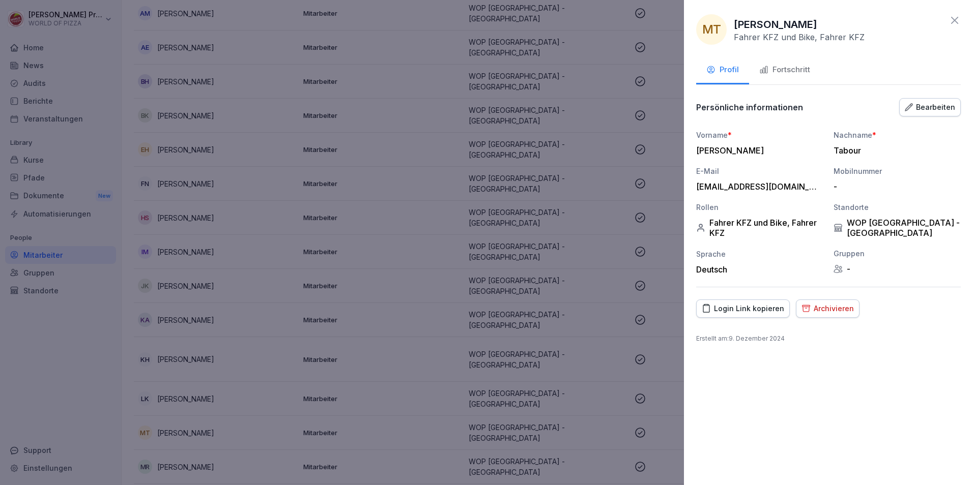
click at [818, 307] on div "Archivieren" at bounding box center [828, 308] width 52 height 11
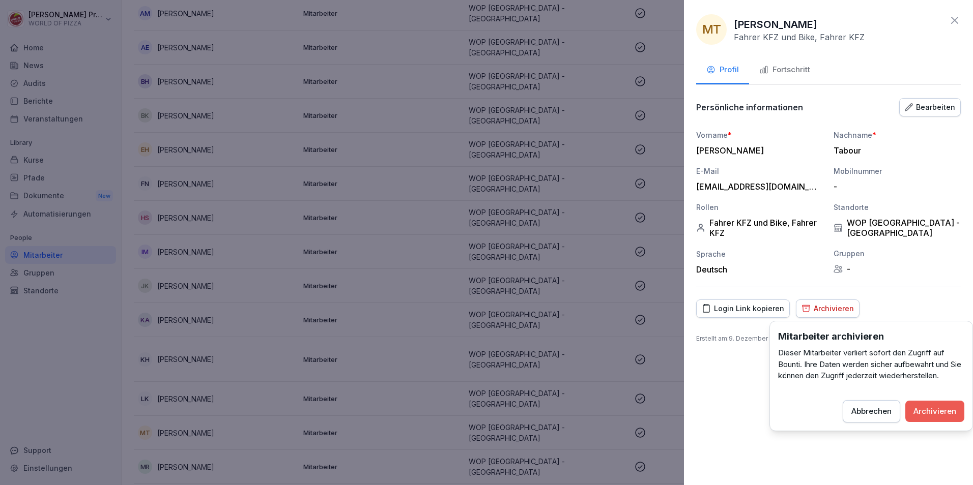
click at [933, 410] on div "Archivieren" at bounding box center [934, 411] width 43 height 11
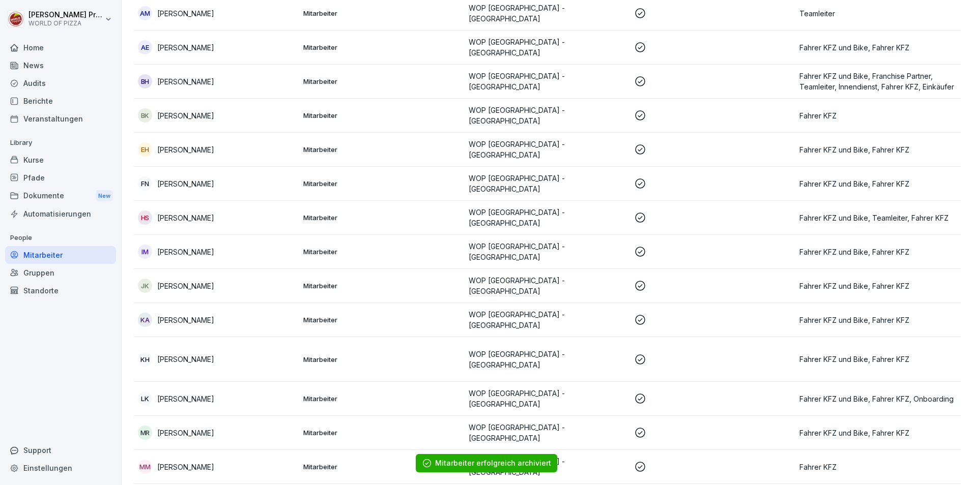
click at [178, 428] on p "[PERSON_NAME]" at bounding box center [185, 433] width 57 height 11
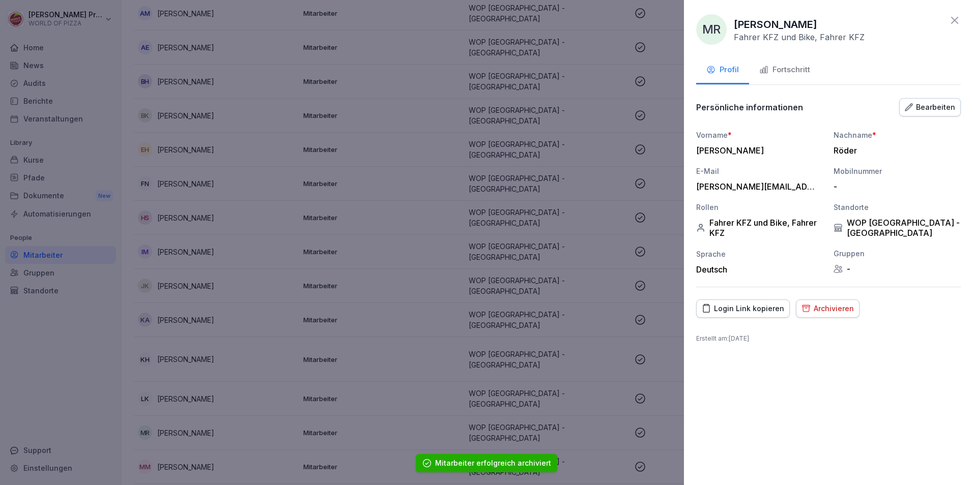
click at [829, 309] on div "Archivieren" at bounding box center [828, 308] width 52 height 11
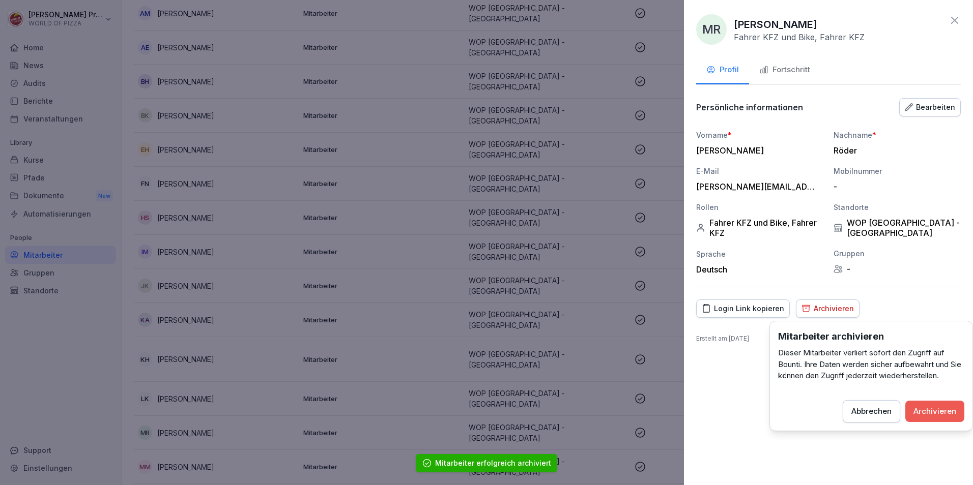
click at [932, 416] on div "Archivieren" at bounding box center [934, 411] width 43 height 11
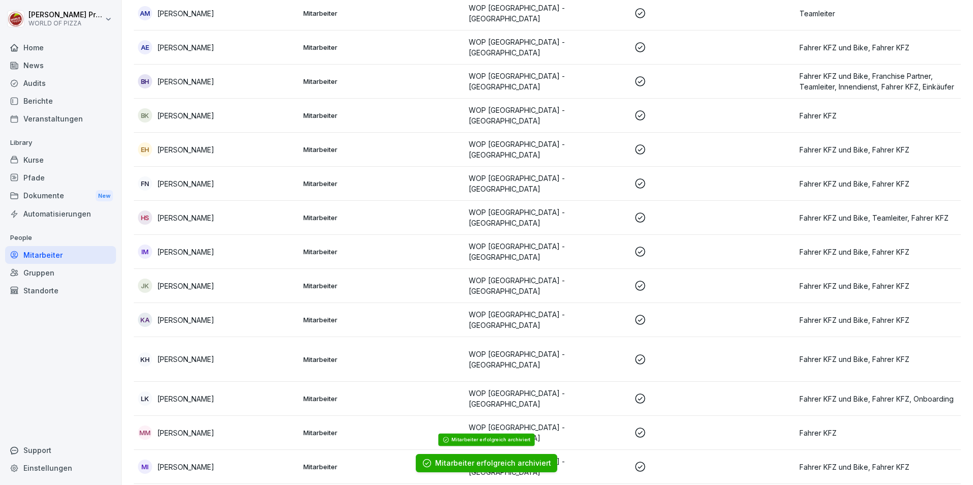
click at [198, 428] on p "[PERSON_NAME]" at bounding box center [185, 433] width 57 height 11
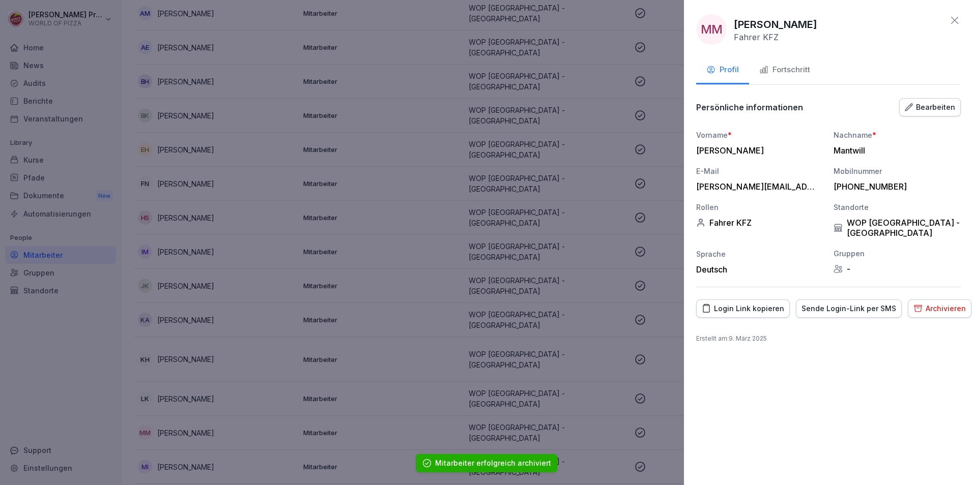
click at [788, 70] on div "Fortschritt" at bounding box center [784, 70] width 51 height 12
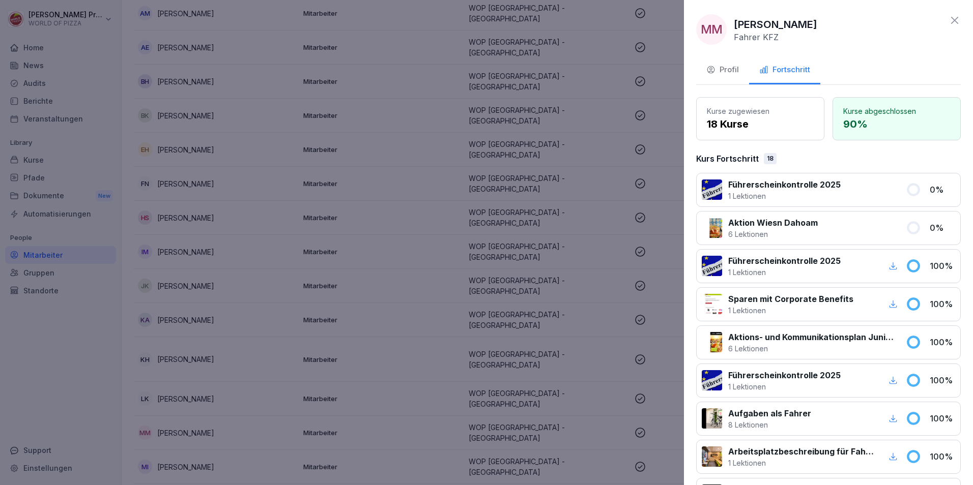
click at [949, 20] on icon at bounding box center [955, 20] width 12 height 12
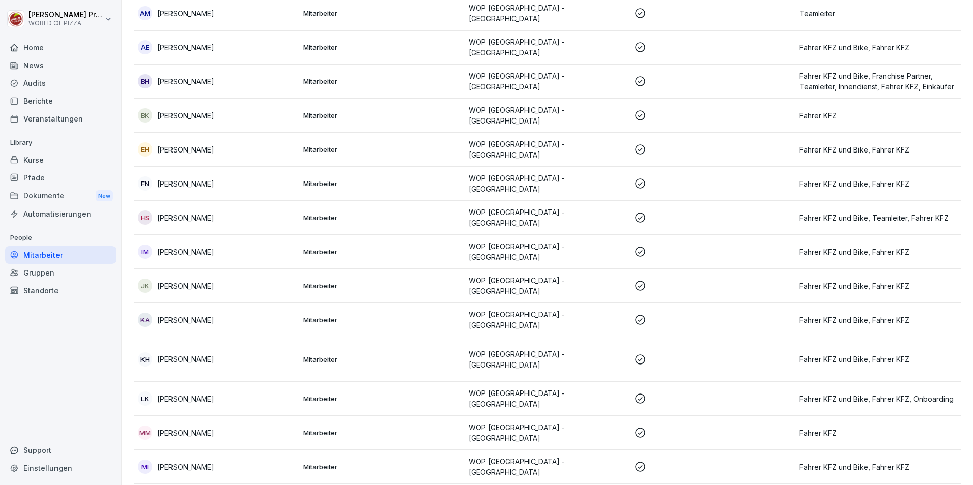
scroll to position [204, 0]
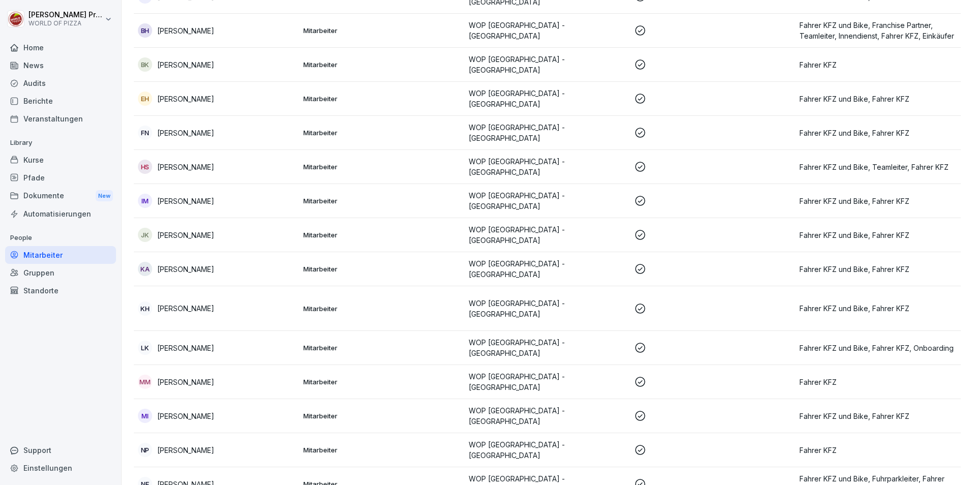
click at [190, 411] on p "[PERSON_NAME]" at bounding box center [185, 416] width 57 height 11
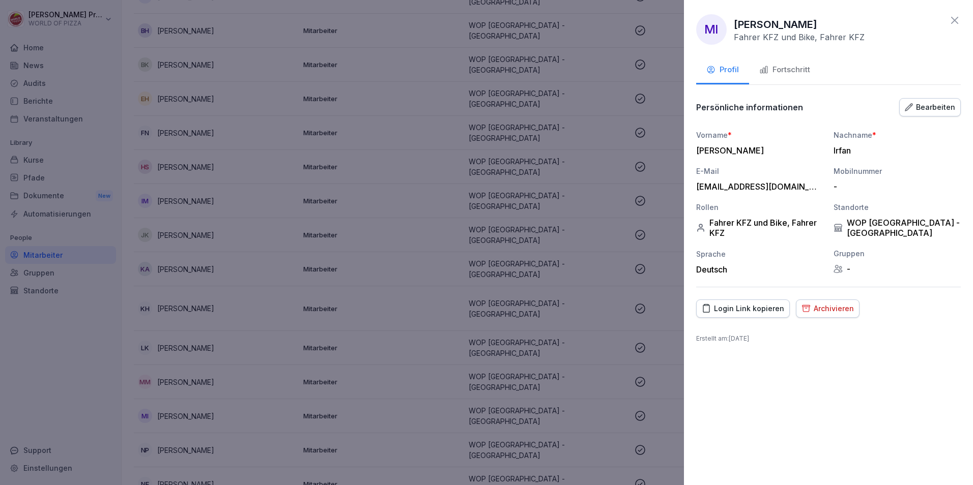
click at [798, 74] on div "Fortschritt" at bounding box center [784, 70] width 51 height 12
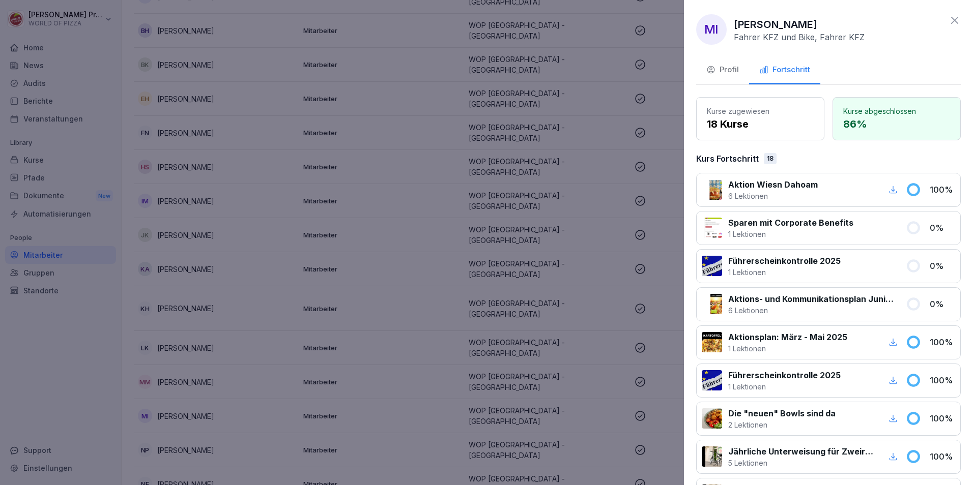
click at [949, 22] on icon at bounding box center [955, 20] width 12 height 12
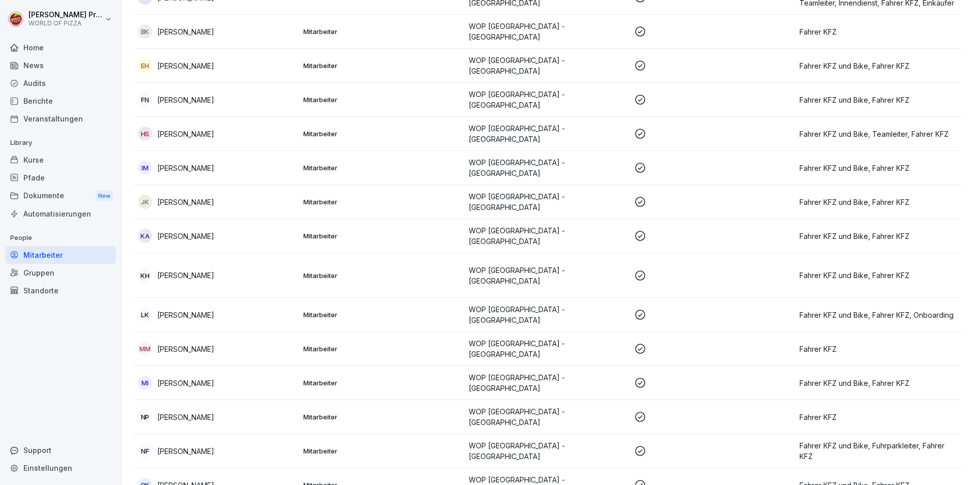
scroll to position [254, 0]
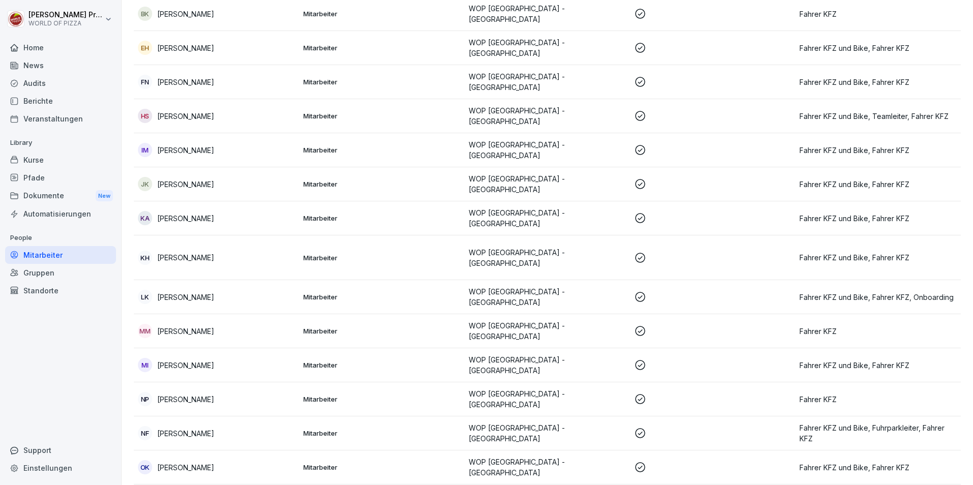
click at [202, 392] on div "NP [PERSON_NAME]" at bounding box center [216, 399] width 157 height 14
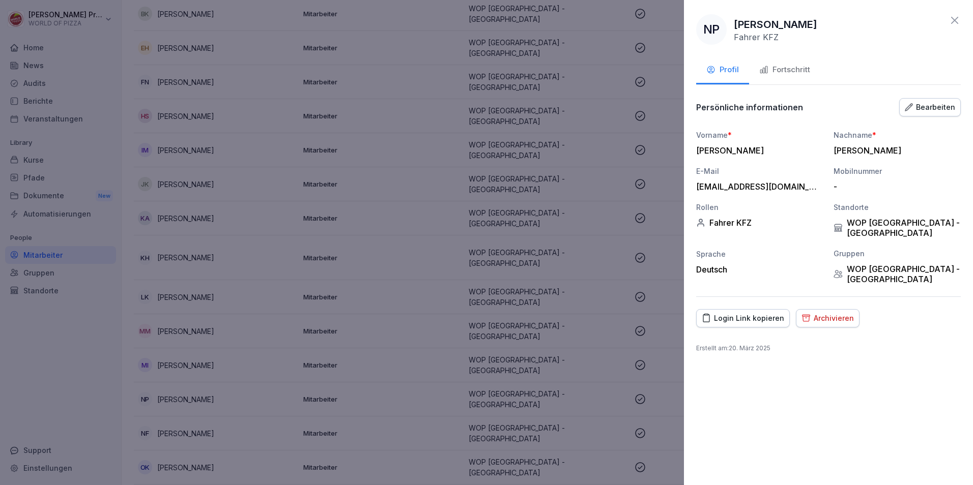
click at [786, 71] on div "Fortschritt" at bounding box center [784, 70] width 51 height 12
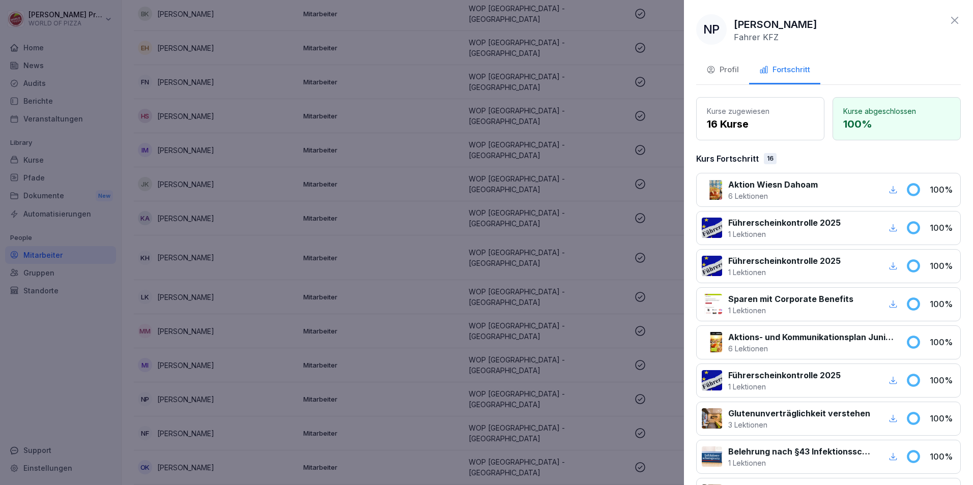
click at [953, 22] on icon at bounding box center [955, 20] width 12 height 12
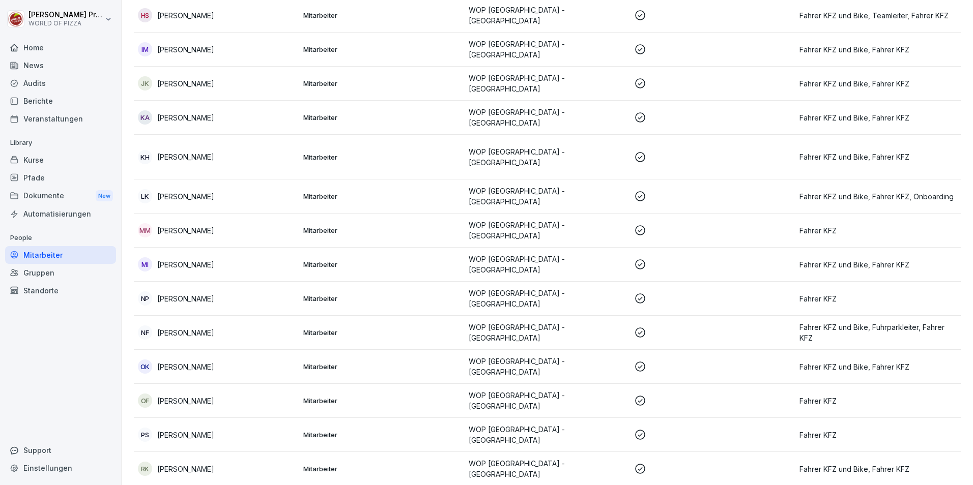
scroll to position [356, 0]
click at [183, 327] on p "[PERSON_NAME]" at bounding box center [185, 332] width 57 height 11
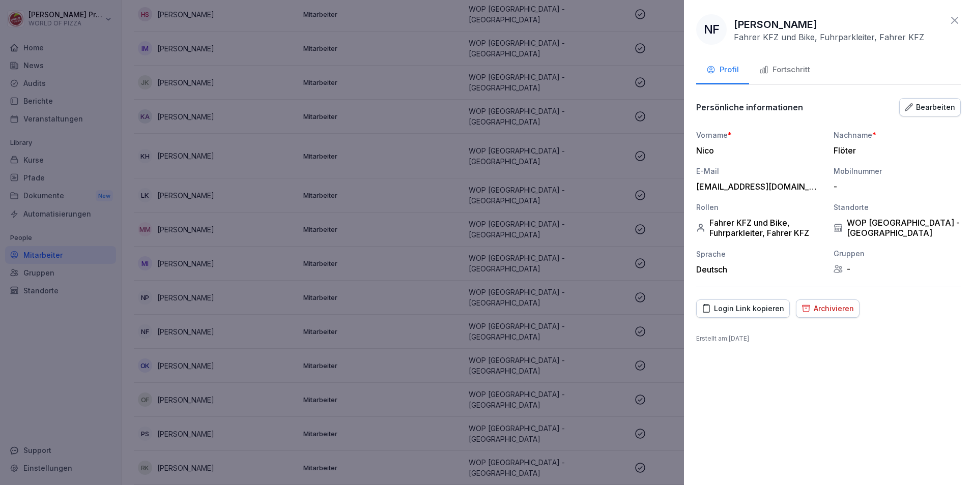
click at [780, 69] on div "Fortschritt" at bounding box center [784, 70] width 51 height 12
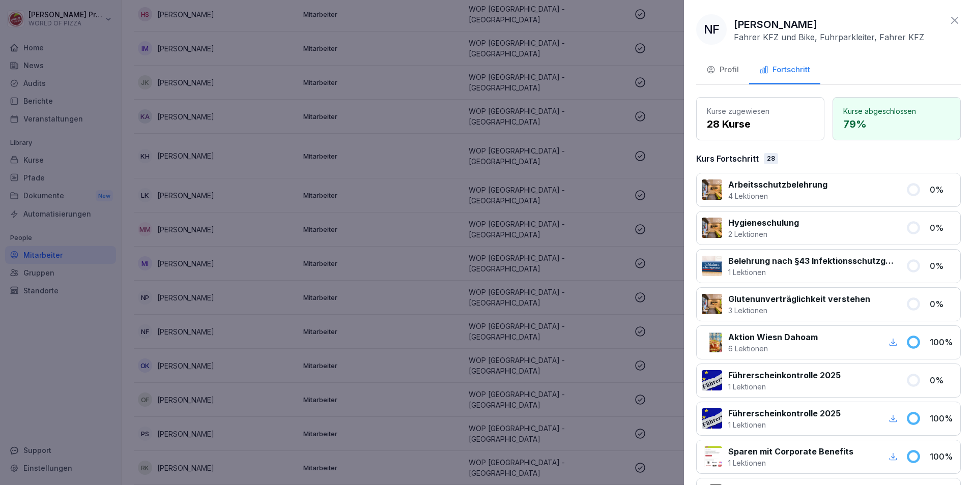
click at [949, 22] on icon at bounding box center [955, 20] width 12 height 12
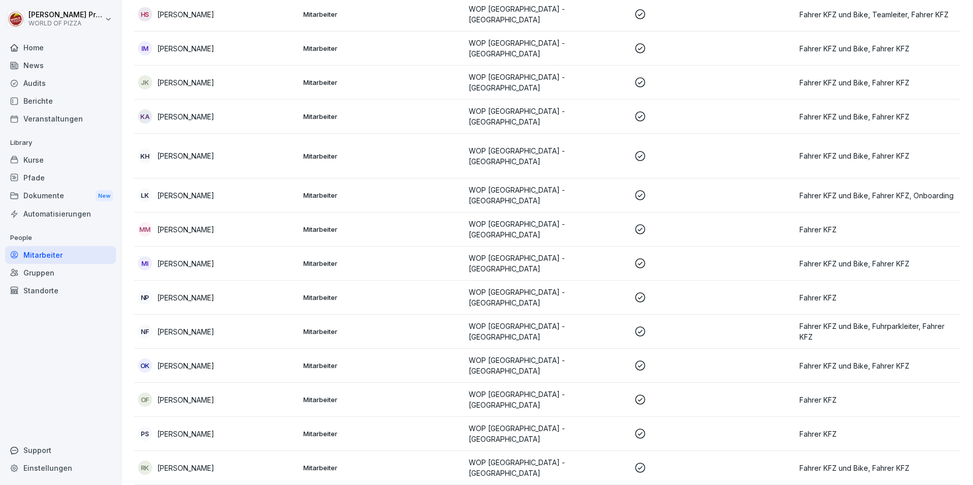
click at [179, 395] on p "[PERSON_NAME]" at bounding box center [185, 400] width 57 height 11
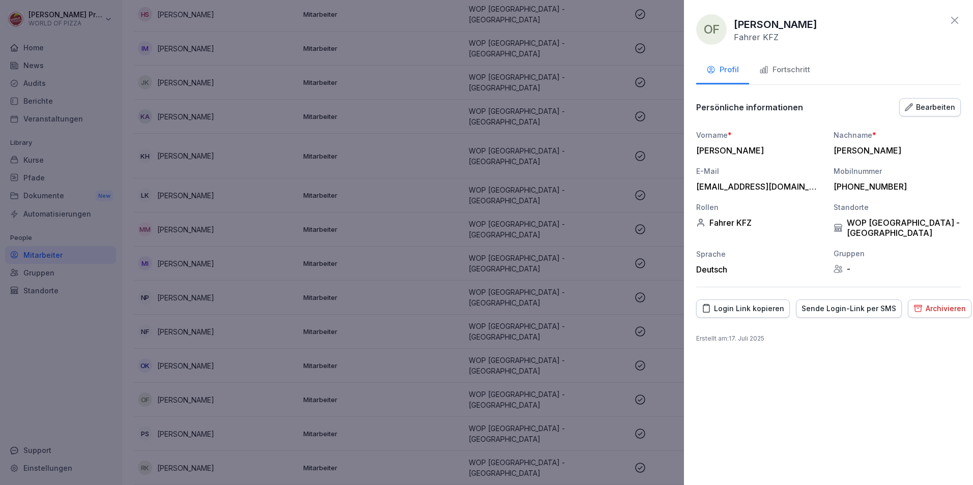
click at [787, 68] on div "Fortschritt" at bounding box center [784, 70] width 51 height 12
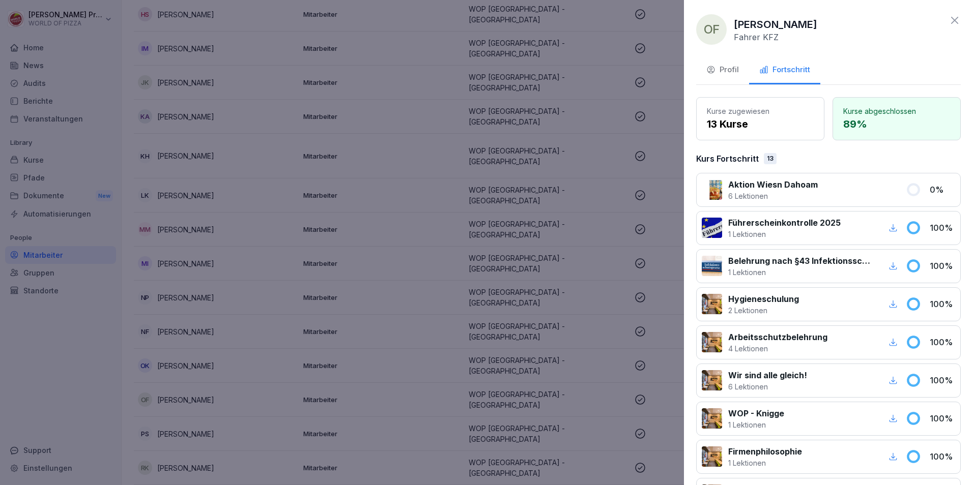
click at [949, 21] on icon at bounding box center [955, 20] width 12 height 12
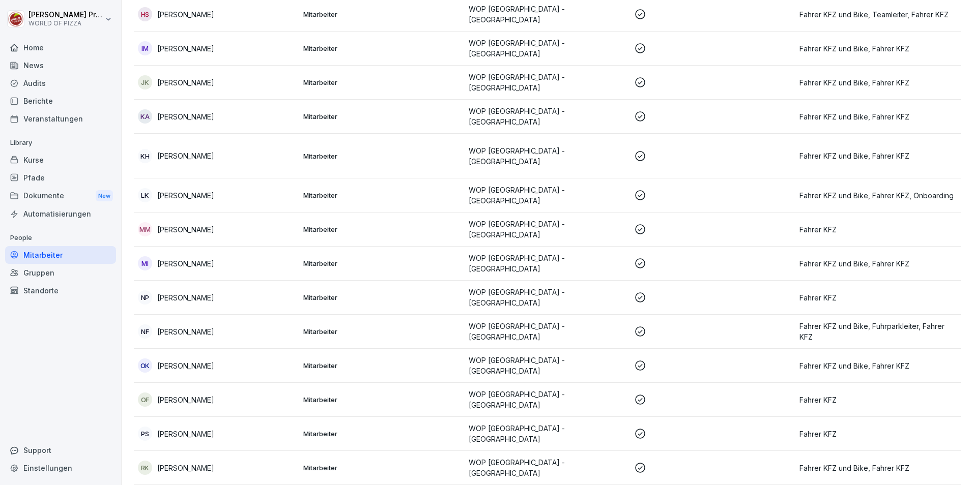
click at [177, 429] on p "[PERSON_NAME]" at bounding box center [185, 434] width 57 height 11
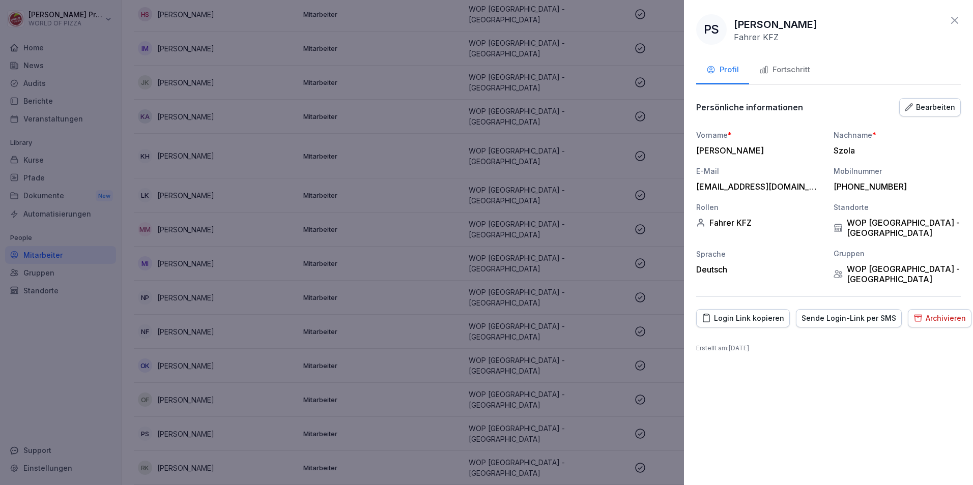
click at [803, 77] on button "Fortschritt" at bounding box center [784, 70] width 71 height 27
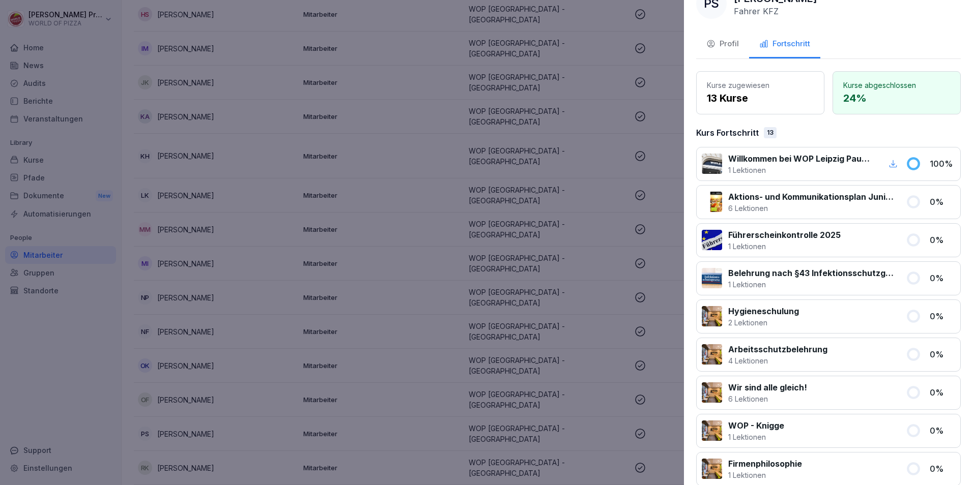
scroll to position [6, 0]
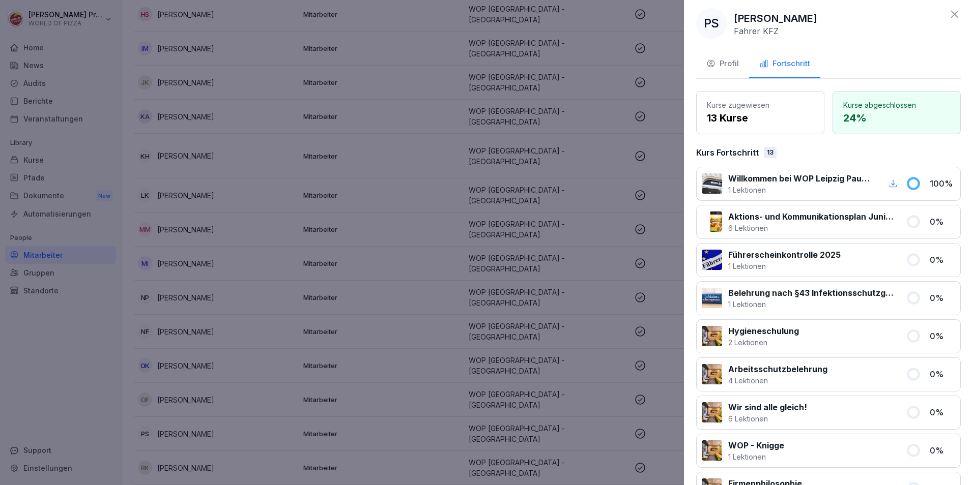
click at [949, 17] on icon at bounding box center [955, 14] width 12 height 12
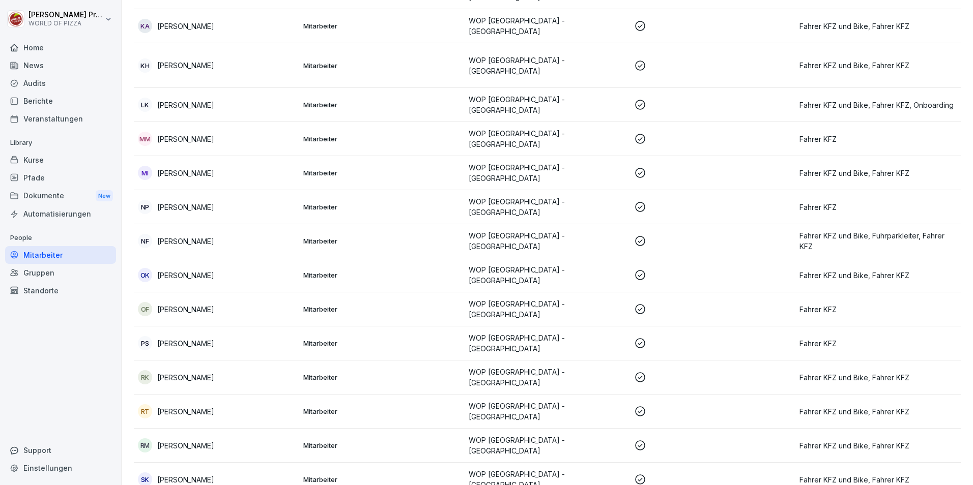
scroll to position [458, 0]
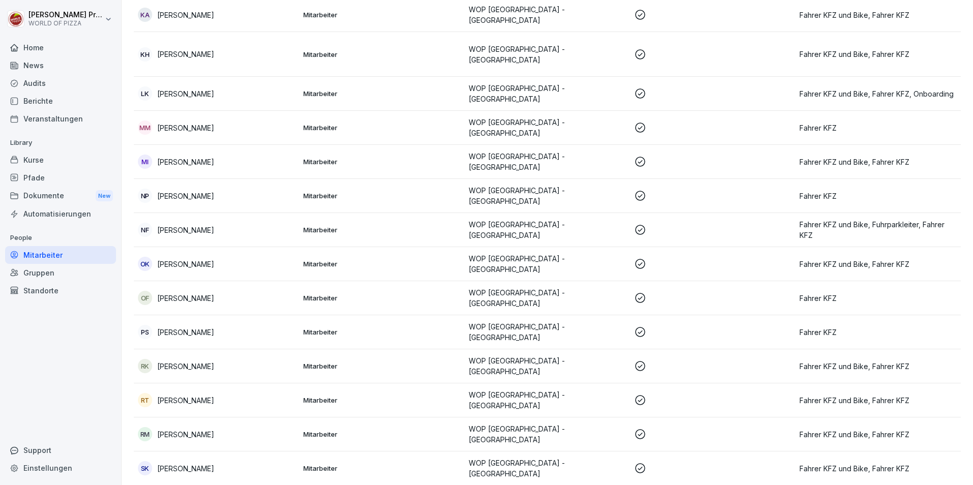
click at [192, 361] on p "[PERSON_NAME]" at bounding box center [185, 366] width 57 height 11
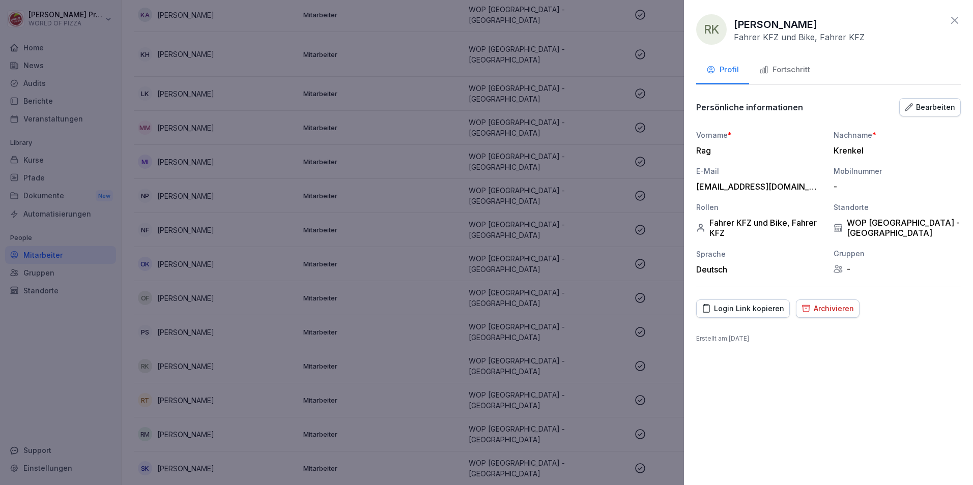
click at [794, 65] on div "Fortschritt" at bounding box center [784, 70] width 51 height 12
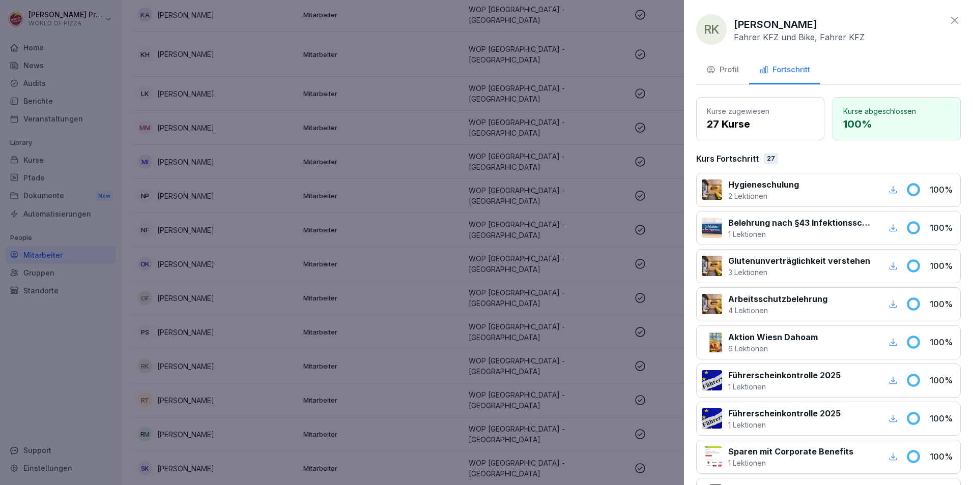
click at [951, 16] on icon at bounding box center [955, 20] width 12 height 12
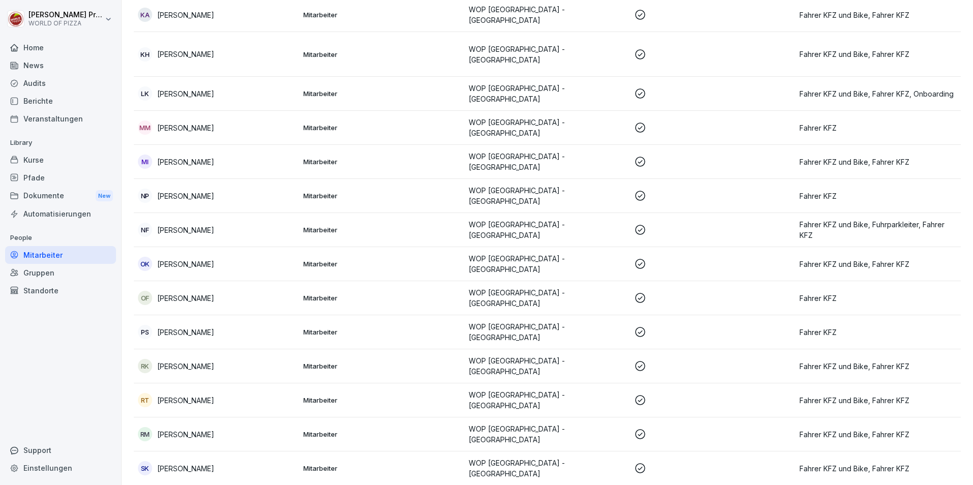
click at [183, 395] on p "[PERSON_NAME]" at bounding box center [185, 400] width 57 height 11
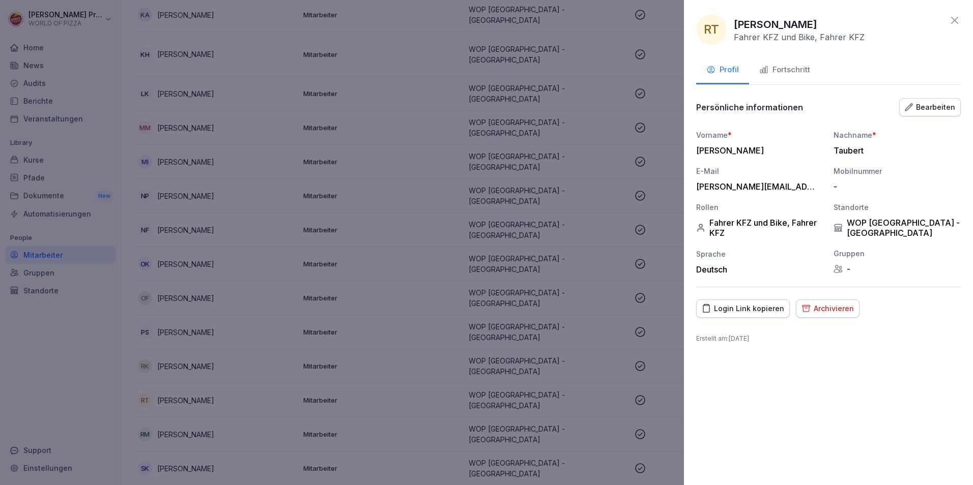
click at [792, 61] on button "Fortschritt" at bounding box center [784, 70] width 71 height 27
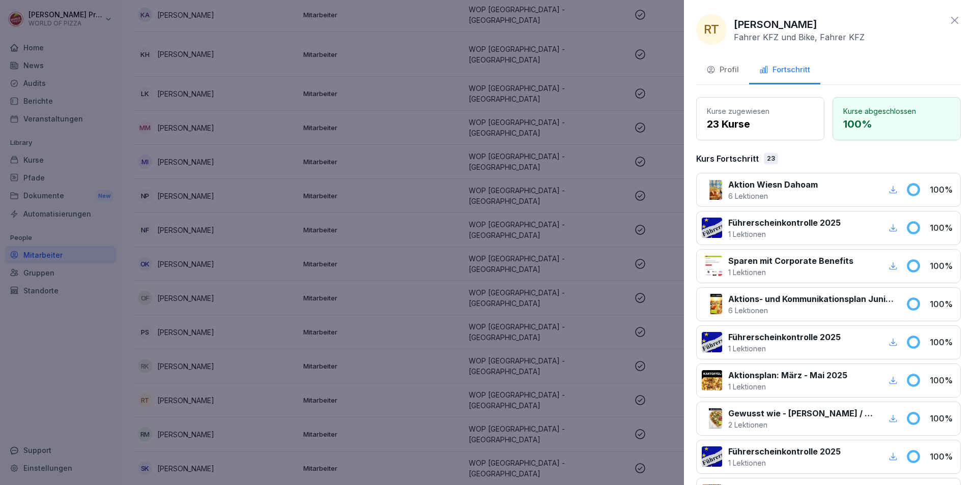
click at [949, 22] on icon at bounding box center [955, 20] width 12 height 12
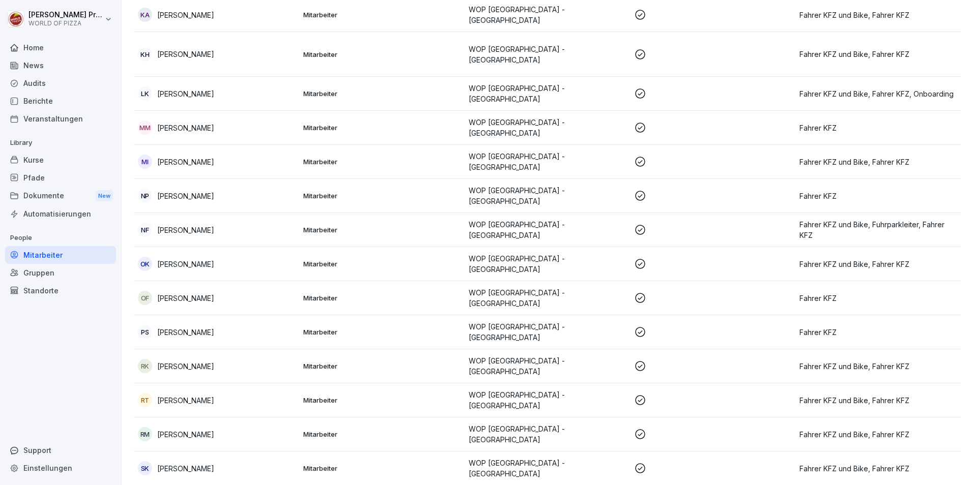
click at [166, 430] on p "[PERSON_NAME]" at bounding box center [185, 435] width 57 height 11
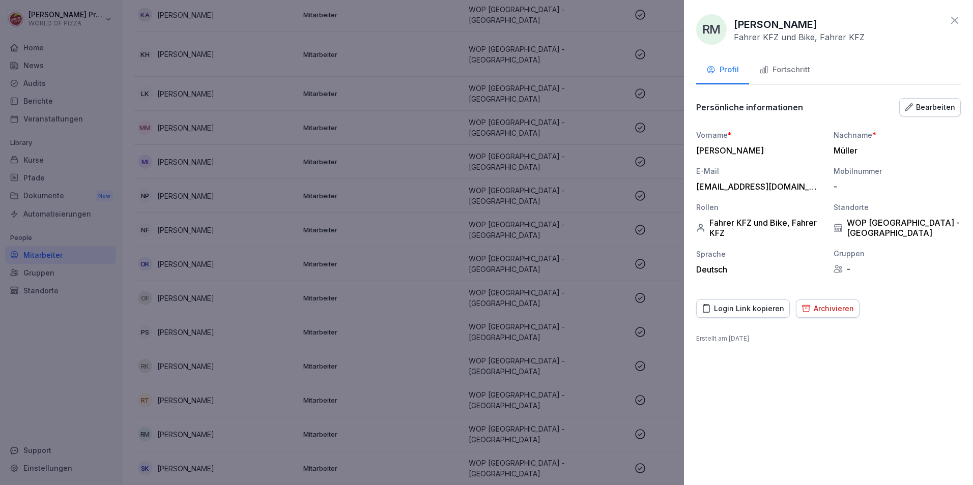
click at [813, 70] on button "Fortschritt" at bounding box center [784, 70] width 71 height 27
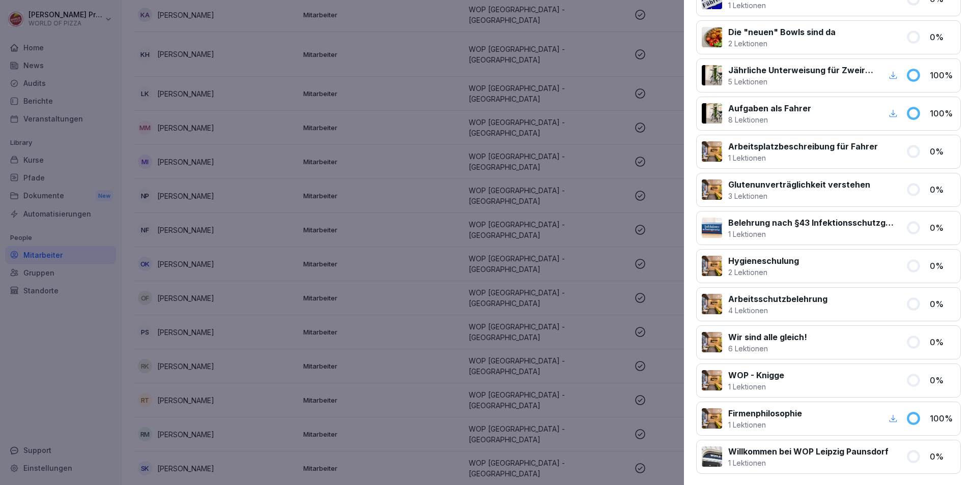
scroll to position [0, 0]
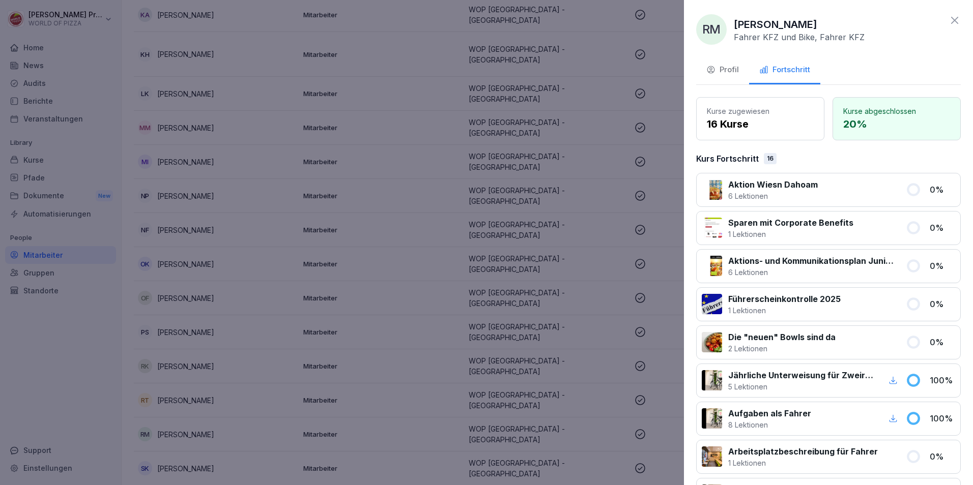
click at [949, 17] on icon at bounding box center [955, 20] width 12 height 12
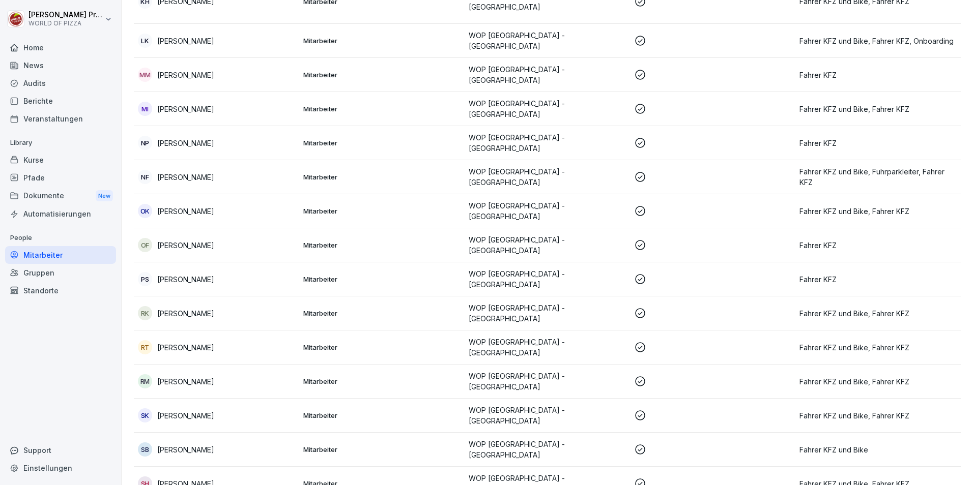
scroll to position [547, 0]
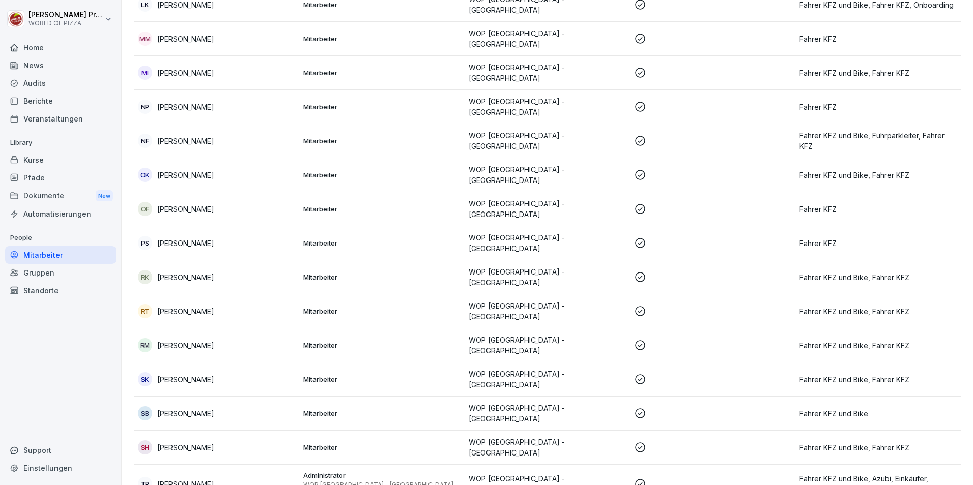
click at [184, 375] on p "[PERSON_NAME]" at bounding box center [185, 380] width 57 height 11
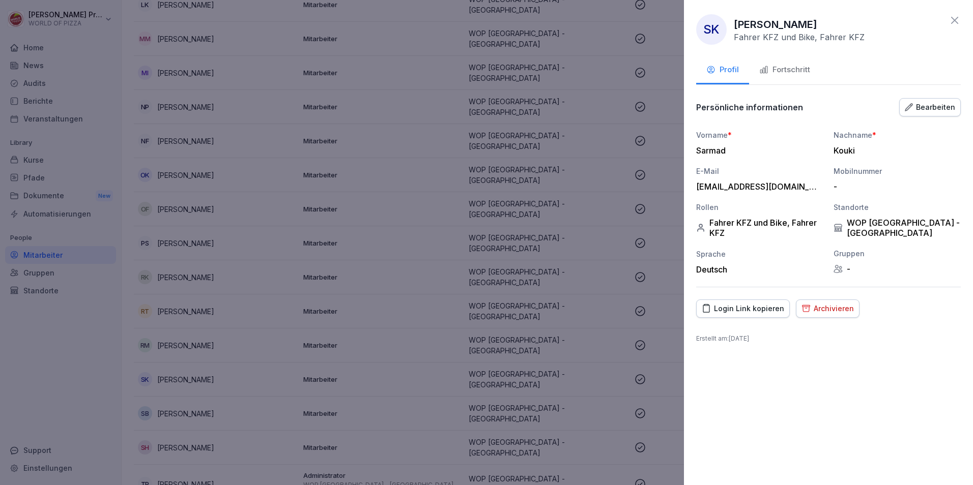
click at [800, 75] on div "Fortschritt" at bounding box center [784, 70] width 51 height 12
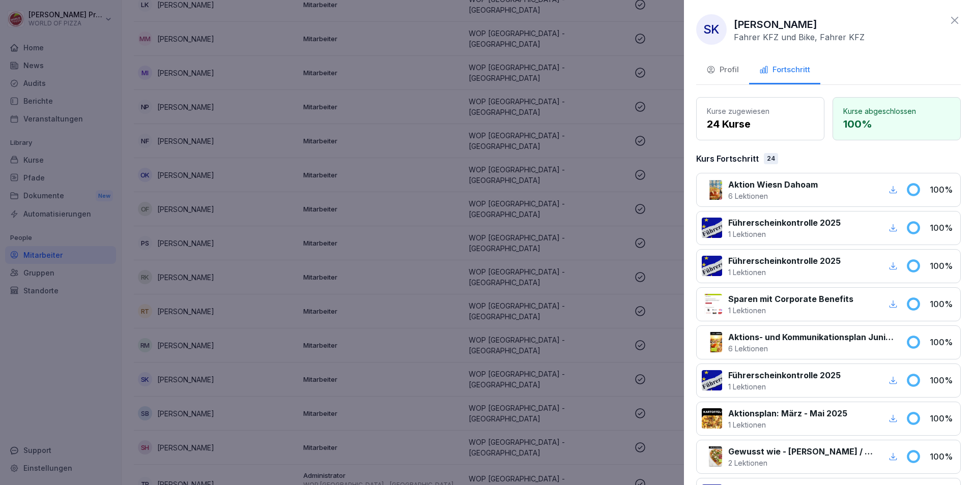
click at [949, 22] on icon at bounding box center [955, 20] width 12 height 12
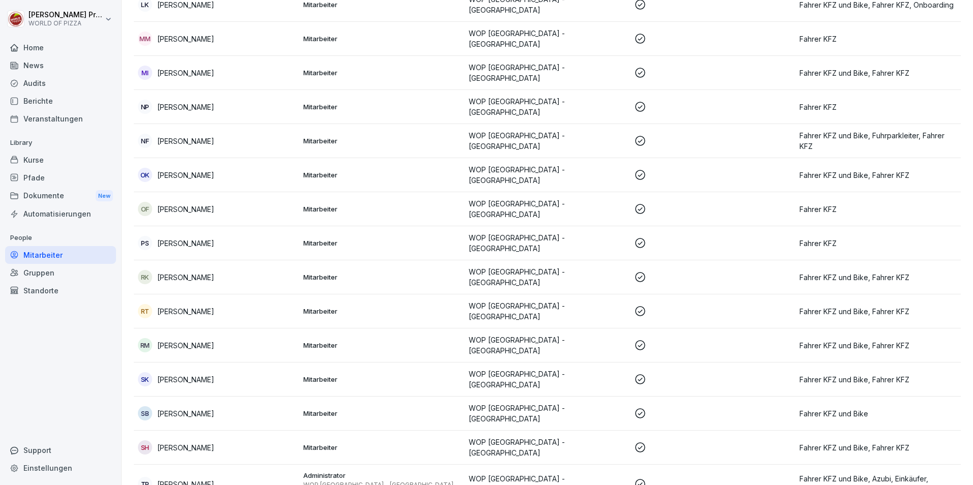
click at [190, 409] on p "[PERSON_NAME]" at bounding box center [185, 414] width 57 height 11
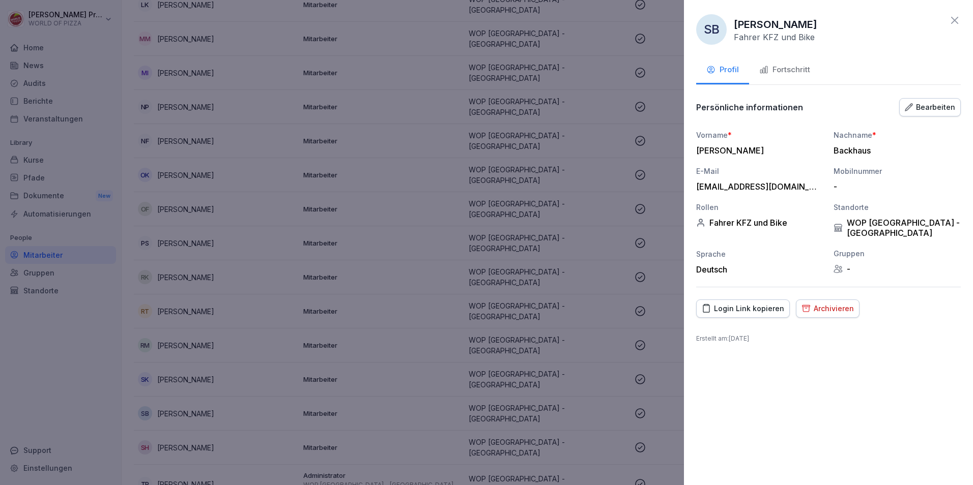
click at [785, 72] on div "Fortschritt" at bounding box center [784, 70] width 51 height 12
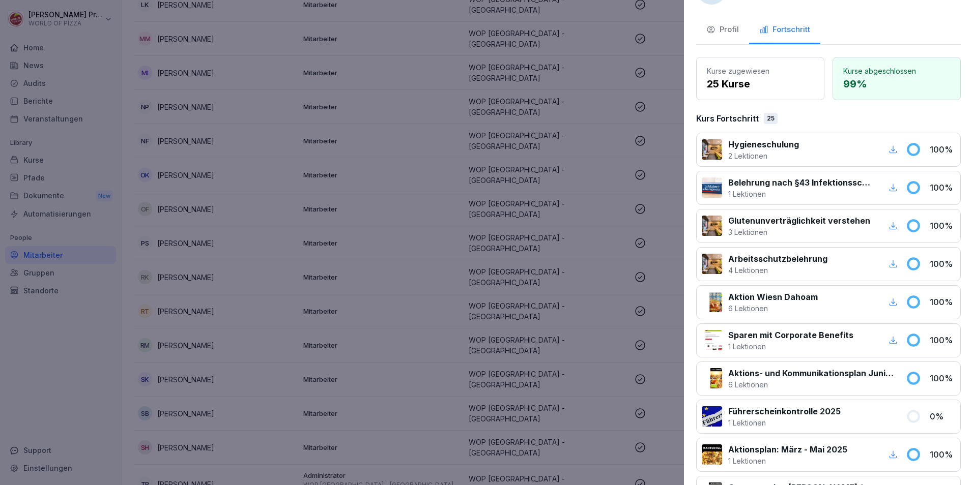
scroll to position [0, 0]
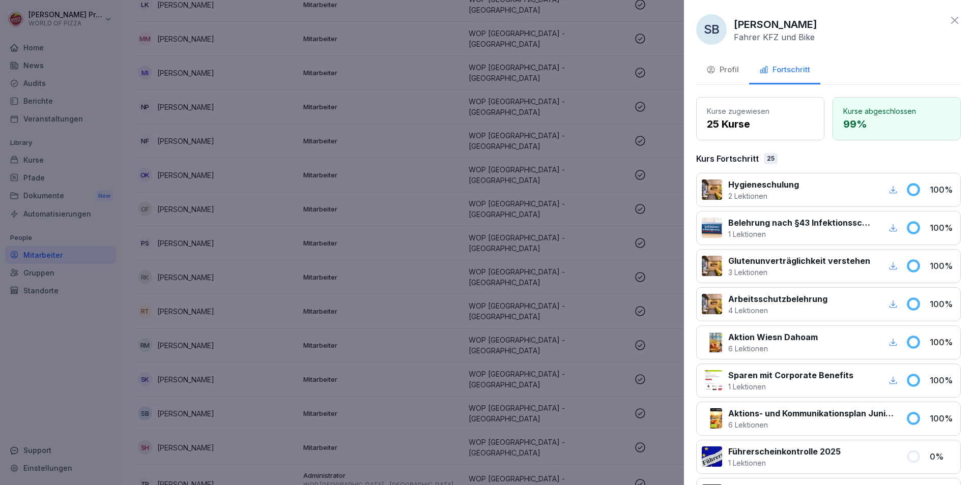
click at [949, 21] on icon at bounding box center [955, 20] width 12 height 12
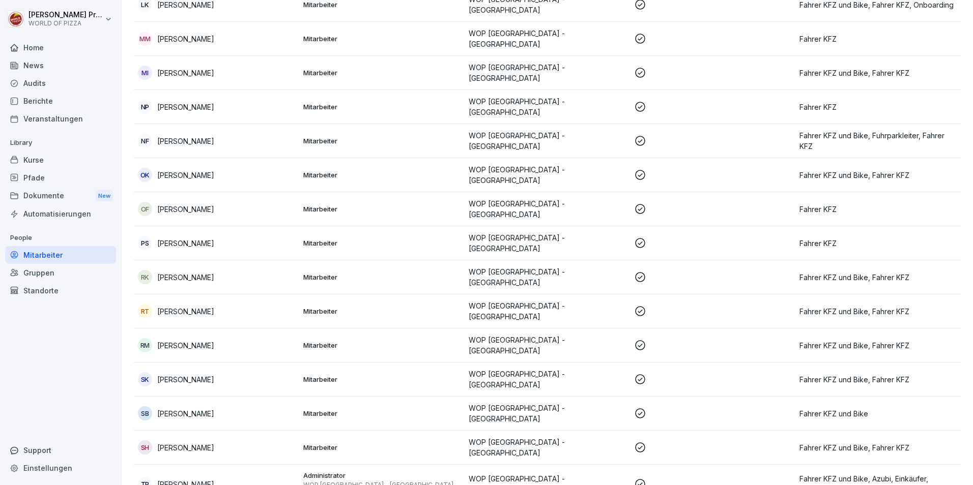
click at [174, 443] on p "[PERSON_NAME]" at bounding box center [185, 448] width 57 height 11
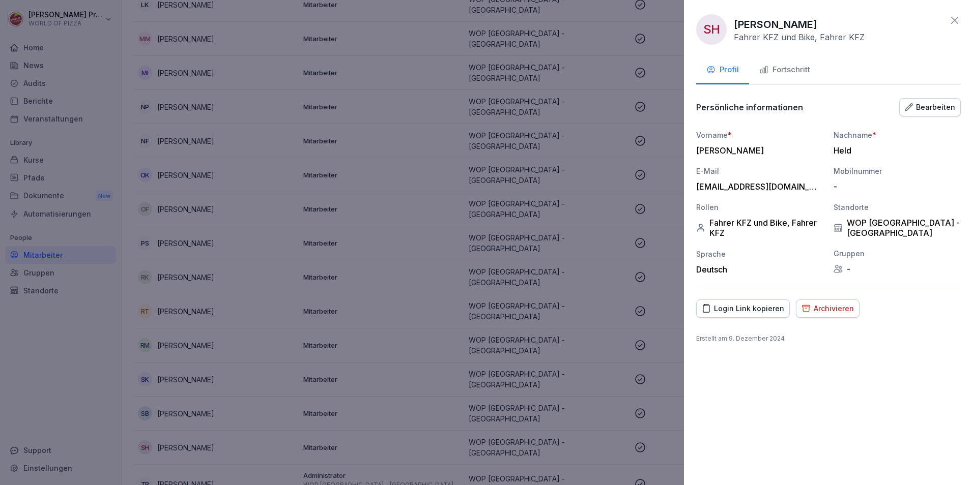
click at [790, 74] on div "Fortschritt" at bounding box center [784, 70] width 51 height 12
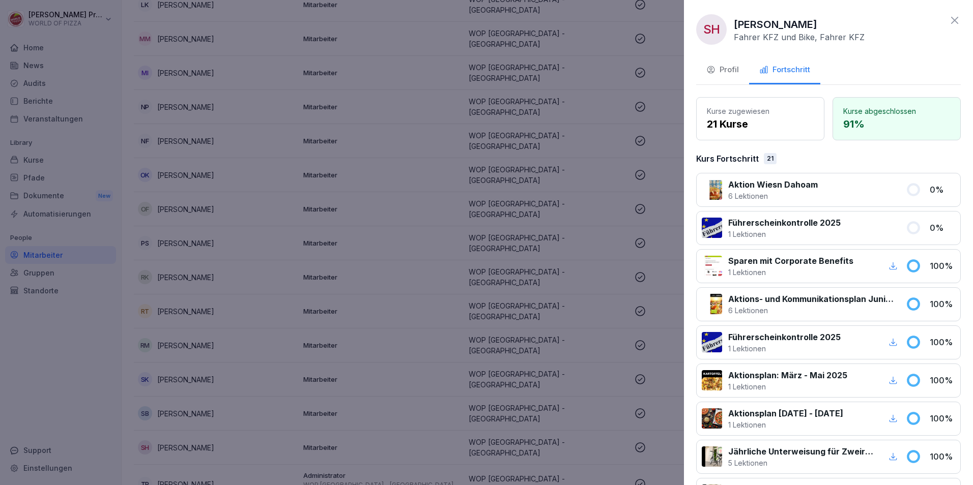
click at [952, 20] on icon at bounding box center [955, 20] width 12 height 12
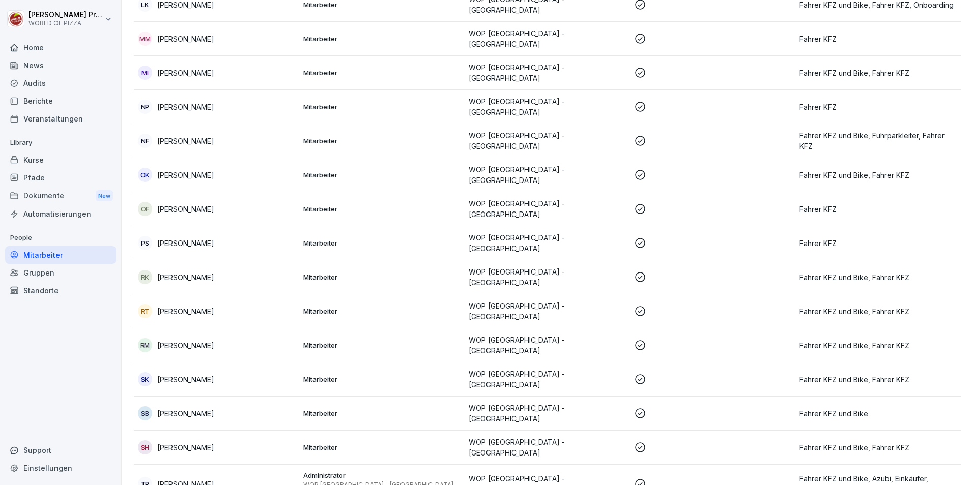
click at [191, 479] on p "[PERSON_NAME]" at bounding box center [185, 484] width 57 height 11
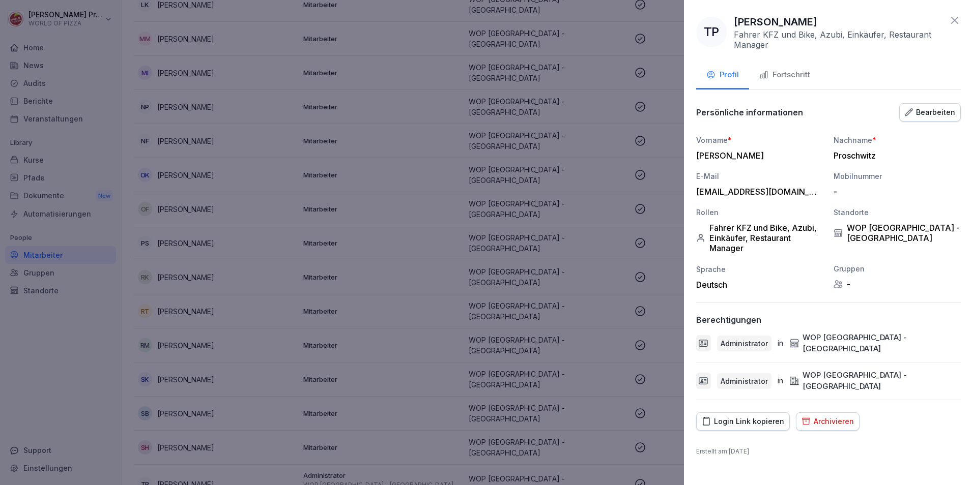
click at [799, 70] on div "Fortschritt" at bounding box center [784, 75] width 51 height 12
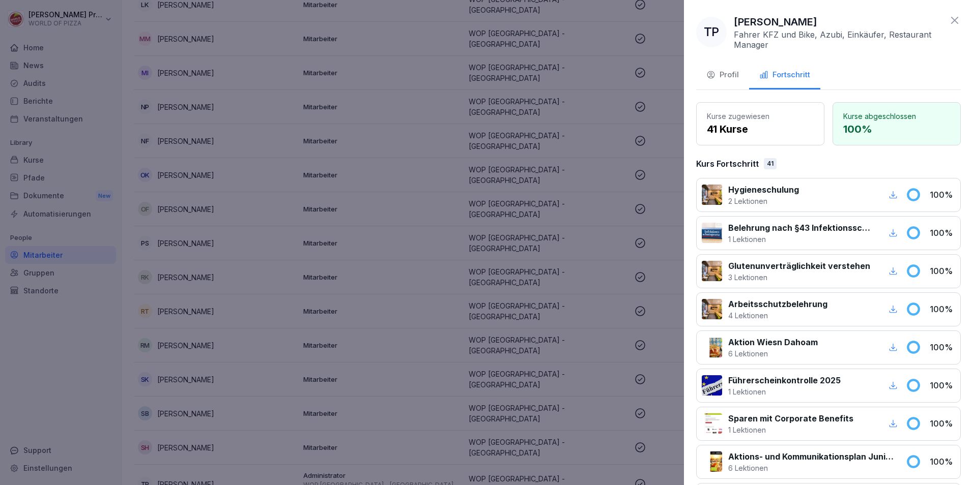
click at [949, 22] on icon at bounding box center [955, 20] width 12 height 12
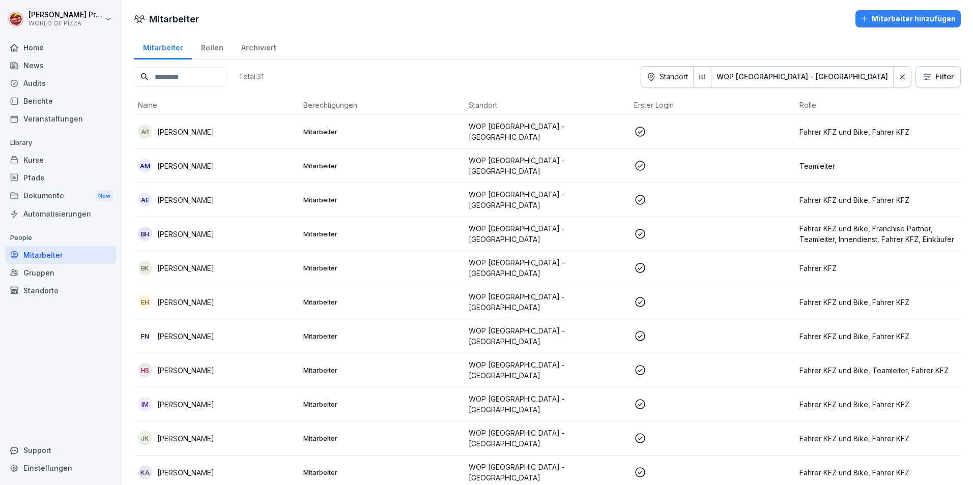
click at [899, 77] on icon at bounding box center [902, 76] width 7 height 7
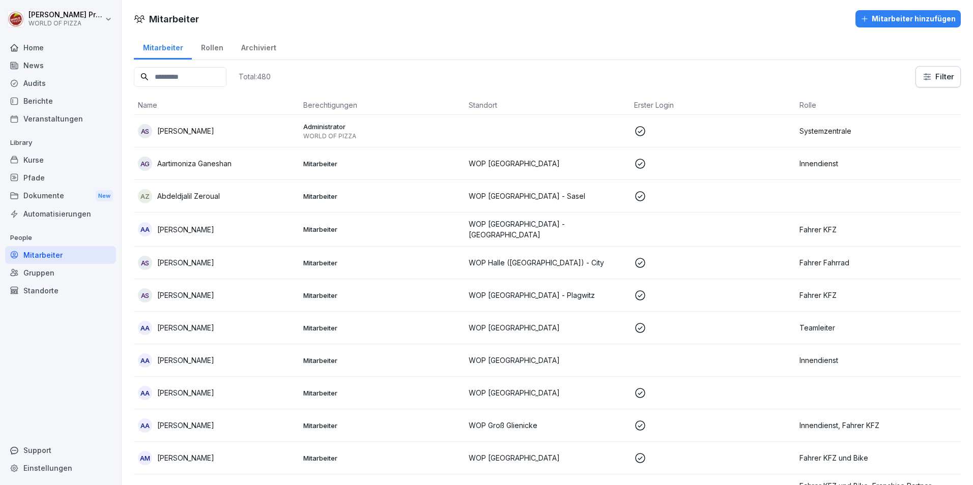
click at [211, 79] on input at bounding box center [180, 77] width 93 height 20
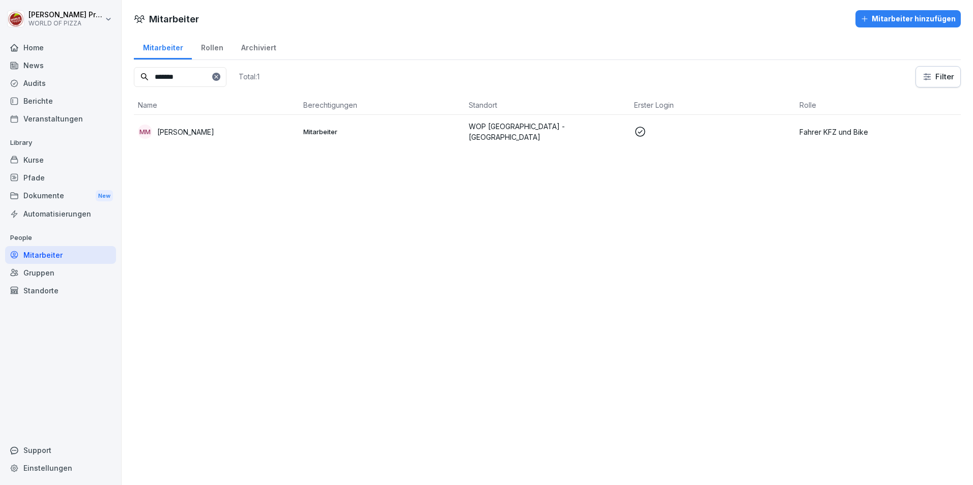
type input "*******"
click at [284, 127] on div "MM [PERSON_NAME]" at bounding box center [216, 132] width 157 height 14
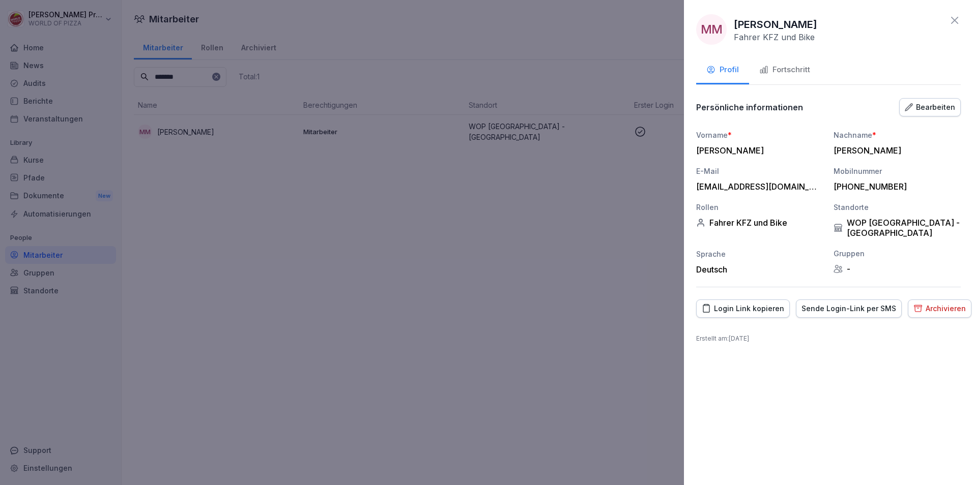
click at [807, 71] on div "Fortschritt" at bounding box center [784, 70] width 51 height 12
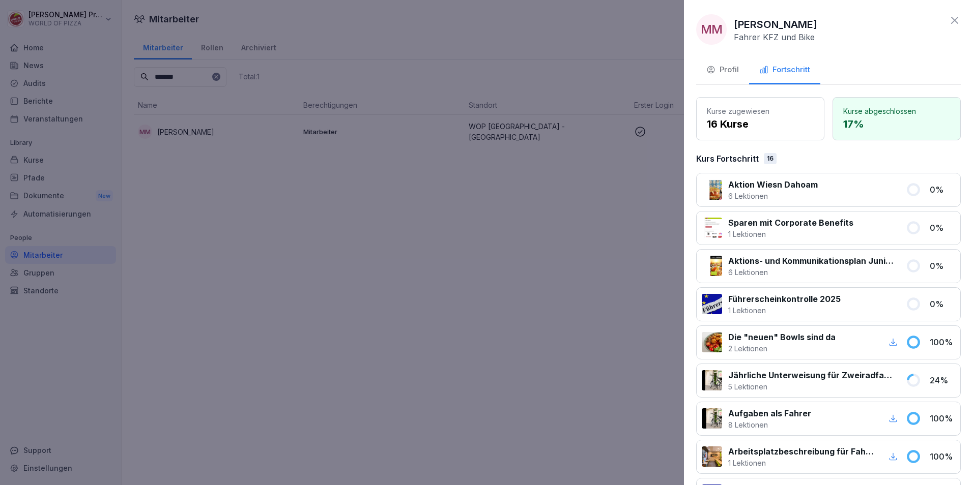
click at [717, 65] on div "Profil" at bounding box center [722, 70] width 33 height 12
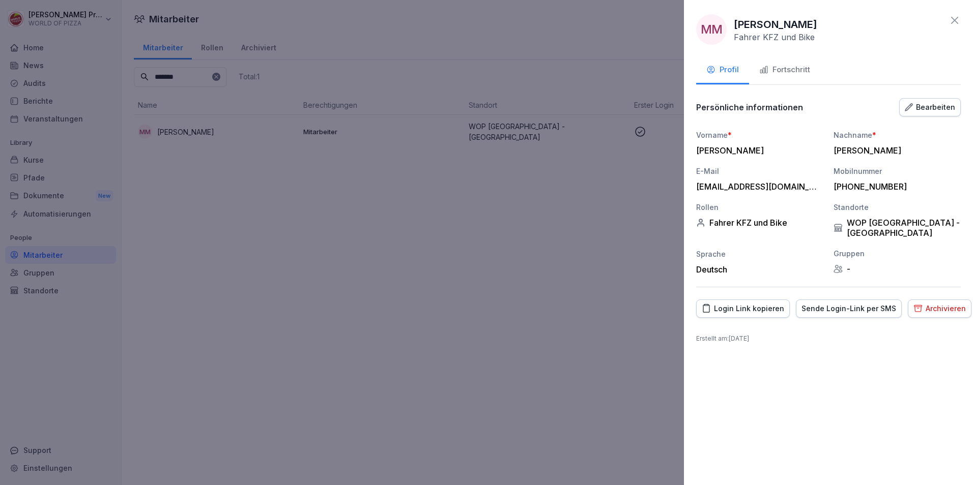
click at [922, 108] on div "Bearbeiten" at bounding box center [930, 107] width 50 height 11
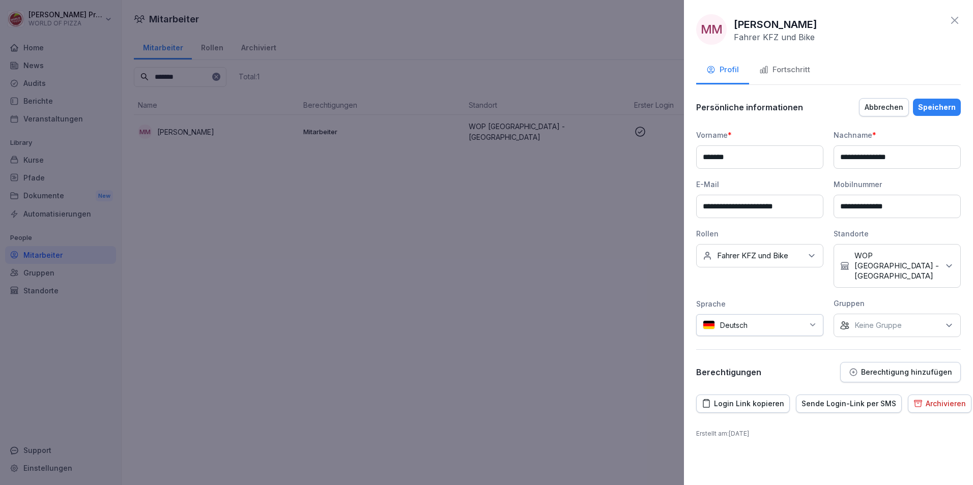
click at [916, 248] on div "Kein Standort WOP [GEOGRAPHIC_DATA] - [GEOGRAPHIC_DATA]" at bounding box center [897, 266] width 127 height 44
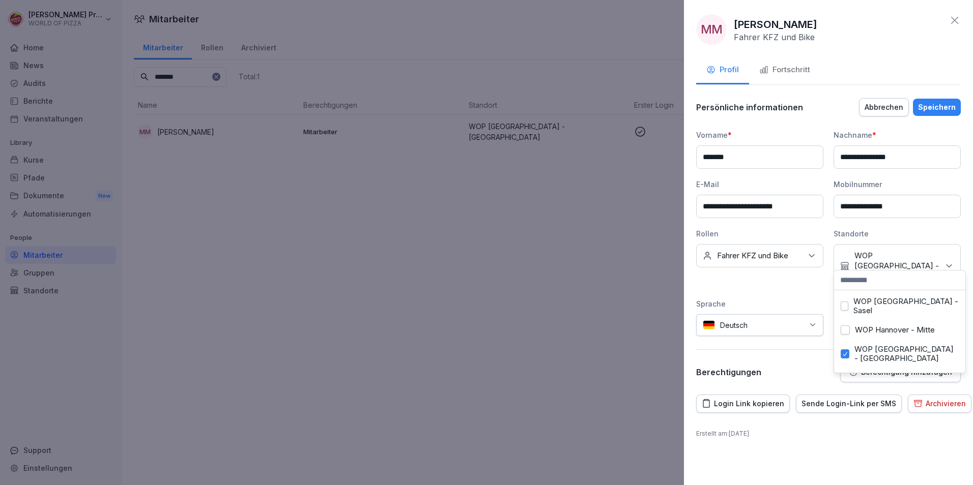
click at [844, 378] on button "WOP [GEOGRAPHIC_DATA] - [GEOGRAPHIC_DATA]" at bounding box center [844, 382] width 6 height 9
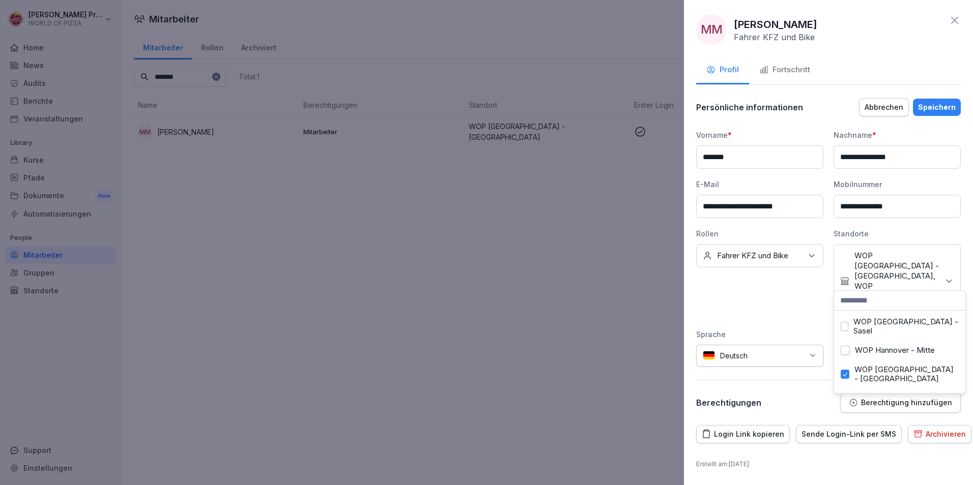
click at [844, 370] on button "WOP [GEOGRAPHIC_DATA] - [GEOGRAPHIC_DATA]" at bounding box center [845, 374] width 9 height 9
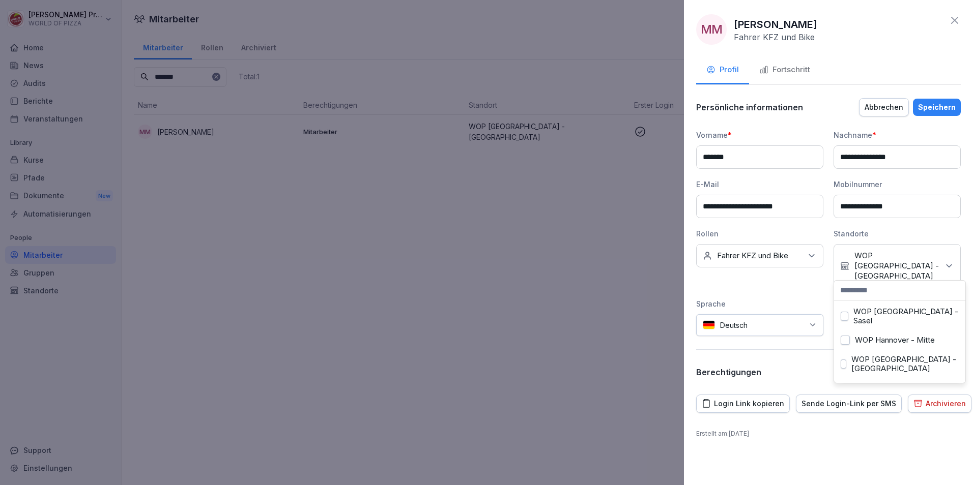
click at [936, 107] on div "Speichern" at bounding box center [937, 107] width 38 height 11
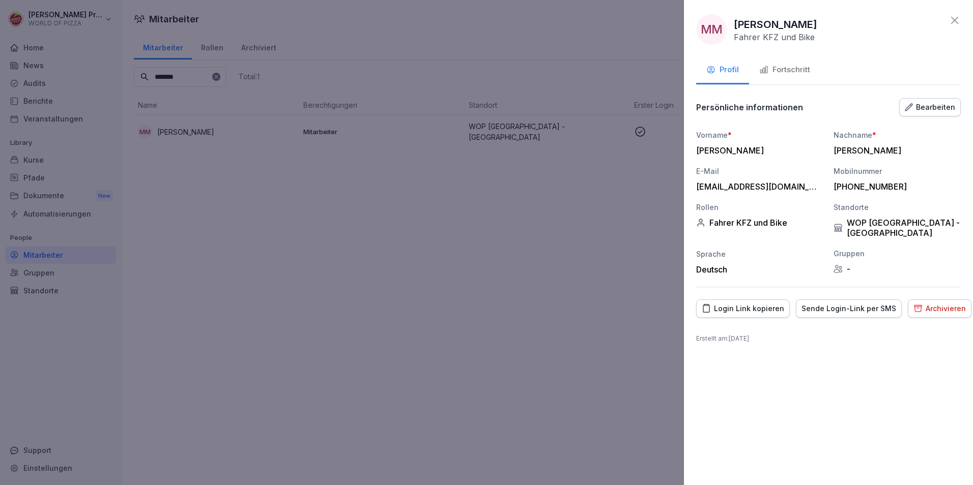
click at [952, 19] on icon at bounding box center [955, 20] width 12 height 12
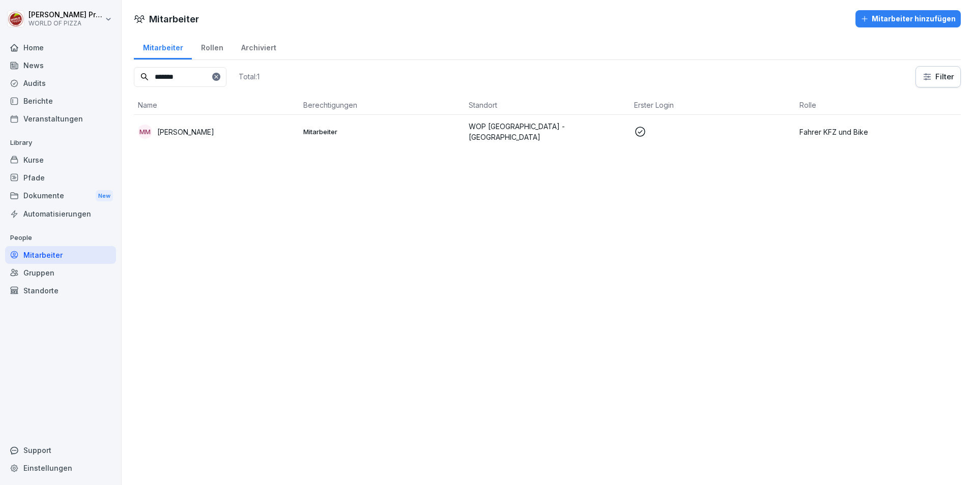
click at [37, 288] on div "Standorte" at bounding box center [60, 291] width 111 height 18
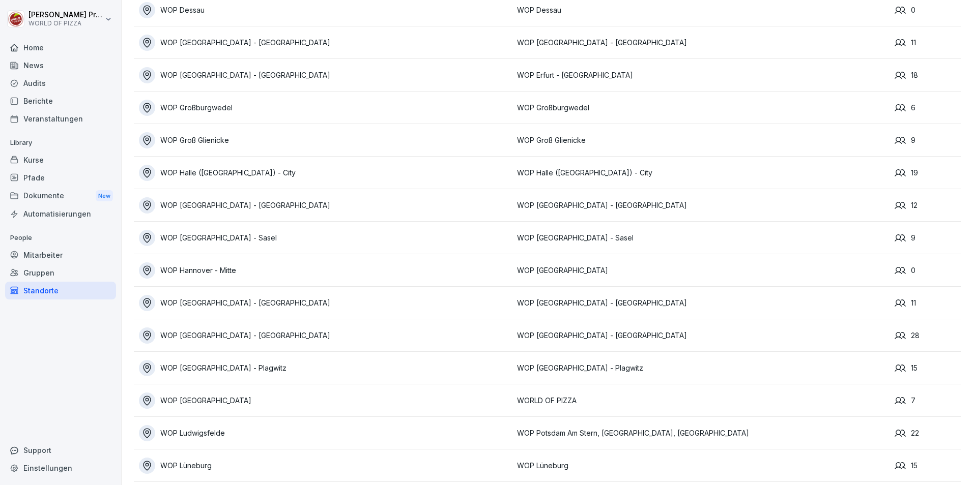
scroll to position [407, 0]
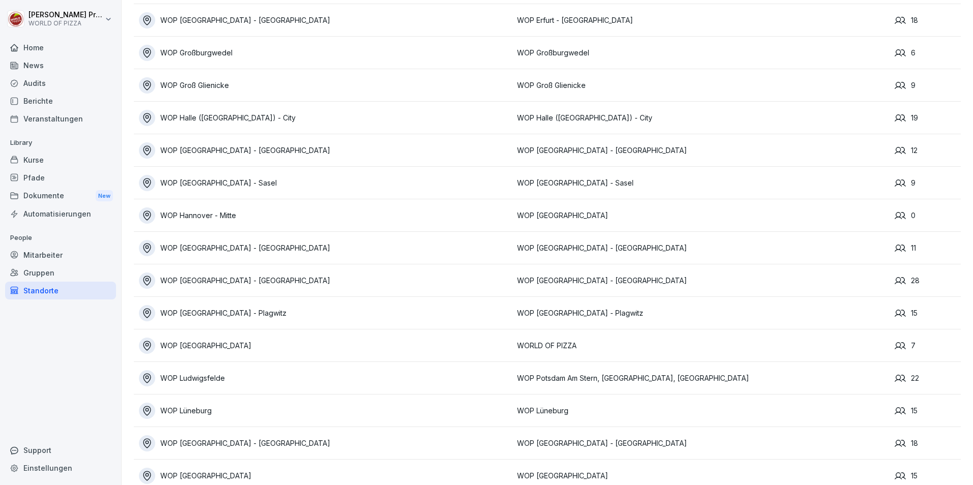
click at [184, 280] on div "WOP [GEOGRAPHIC_DATA] - [GEOGRAPHIC_DATA]" at bounding box center [325, 281] width 373 height 16
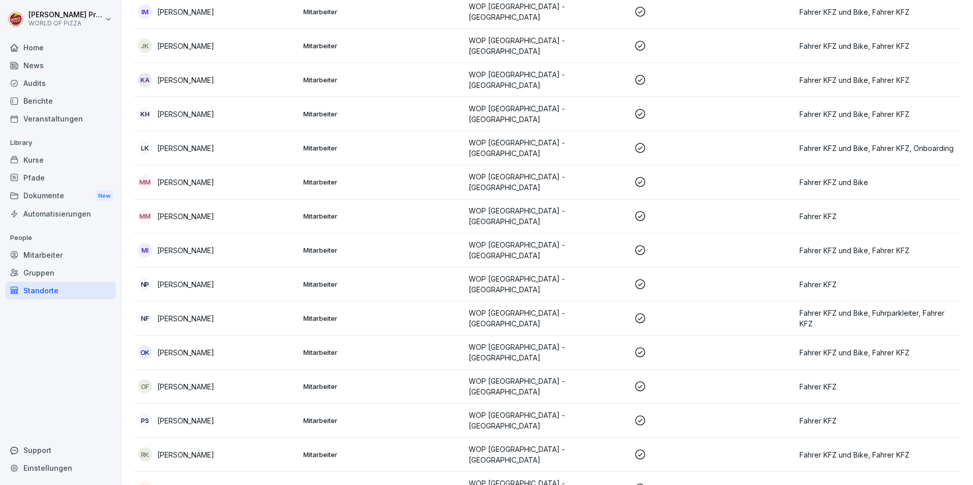
scroll to position [18, 0]
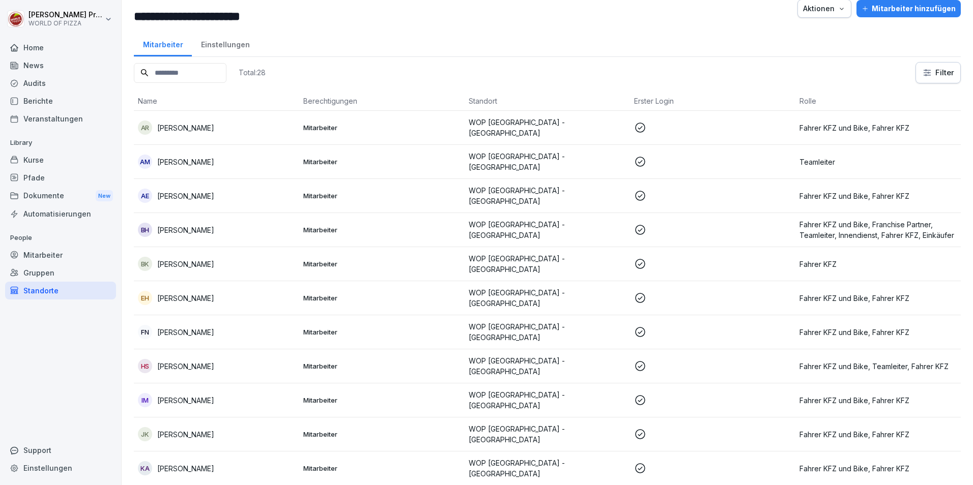
click at [35, 101] on div "Berichte" at bounding box center [60, 101] width 111 height 18
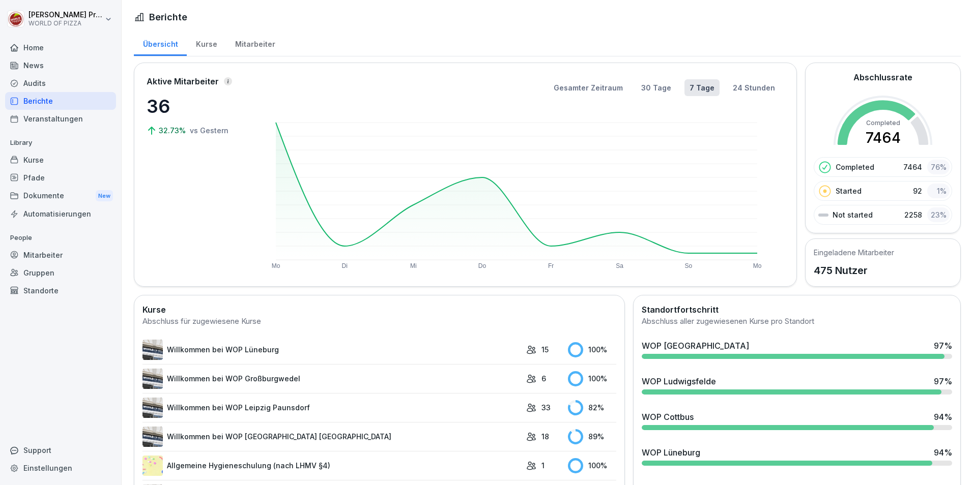
click at [35, 47] on div "Home" at bounding box center [60, 48] width 111 height 18
